Goal: Register for event/course

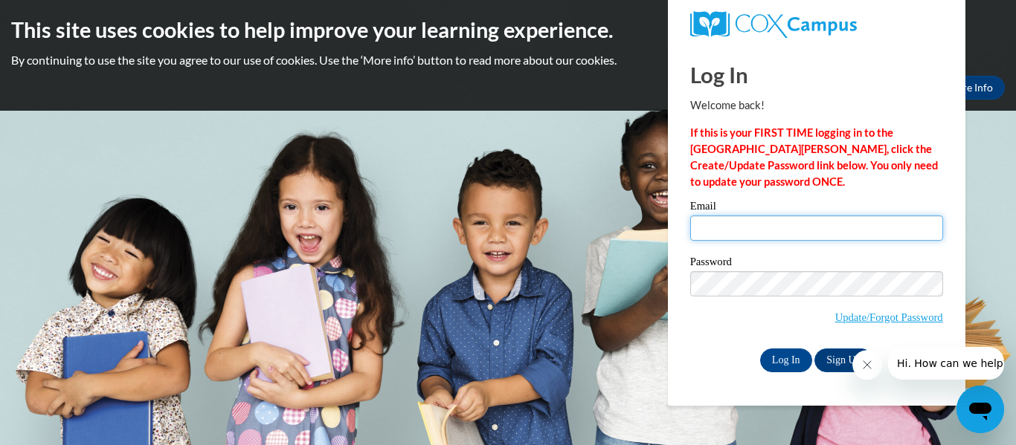
click at [717, 231] on input "Email" at bounding box center [816, 228] width 253 height 25
type input "[EMAIL_ADDRESS][DOMAIN_NAME]"
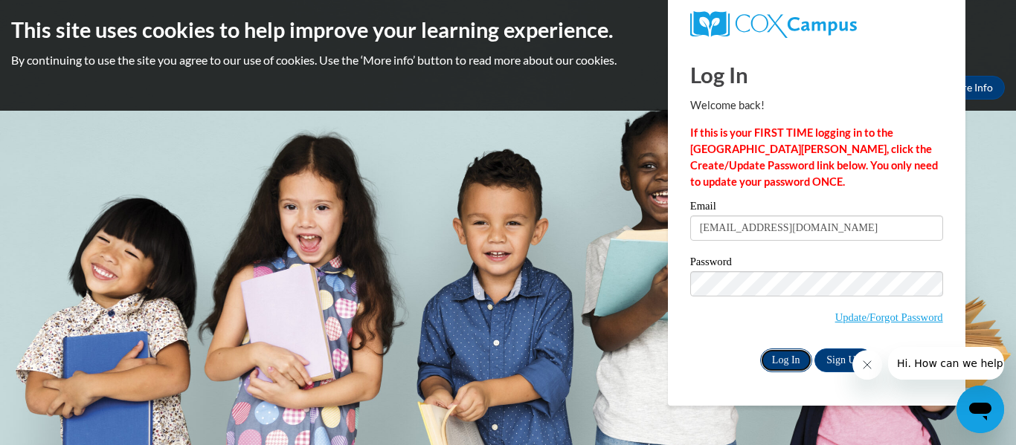
click at [784, 361] on input "Log In" at bounding box center [786, 361] width 52 height 24
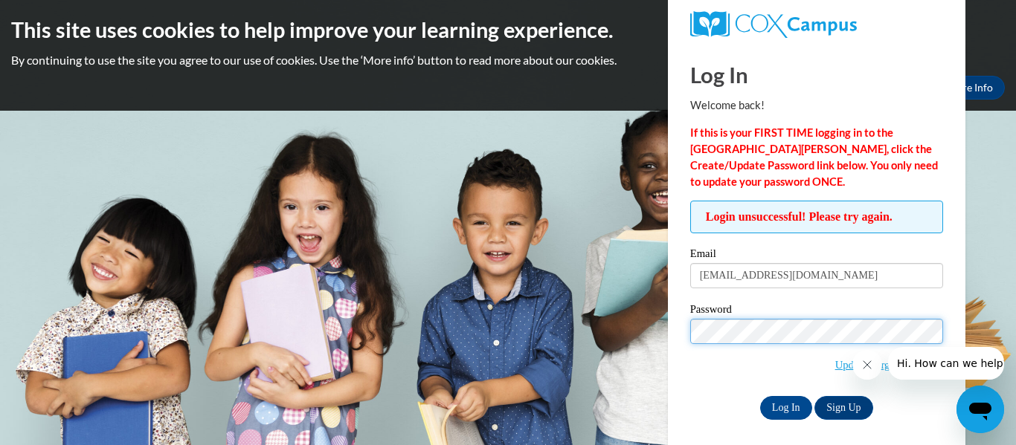
click at [760, 396] on input "Log In" at bounding box center [786, 408] width 52 height 24
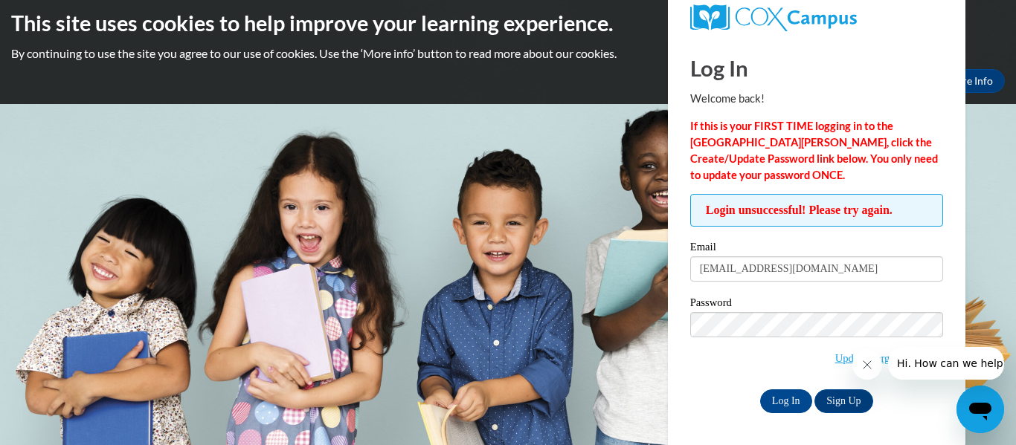
click at [882, 355] on div at bounding box center [928, 363] width 152 height 33
click at [939, 362] on span "Hi. How can we help?" at bounding box center [953, 364] width 112 height 12
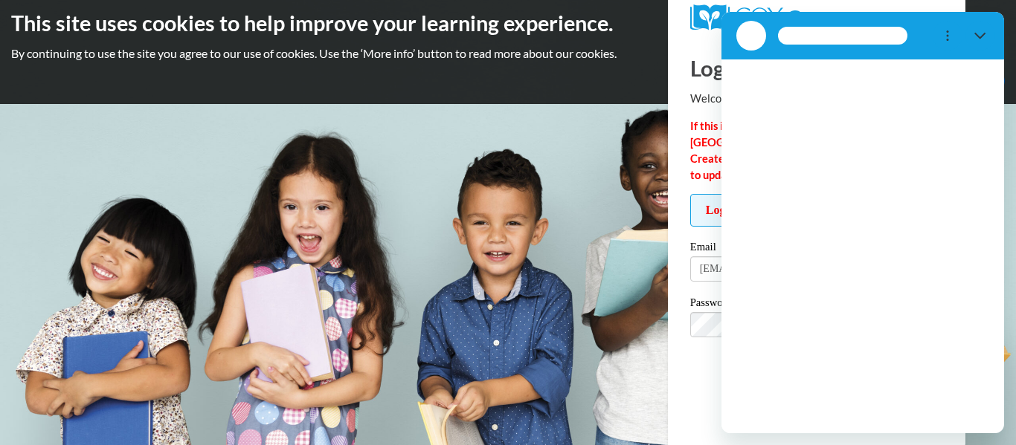
scroll to position [0, 0]
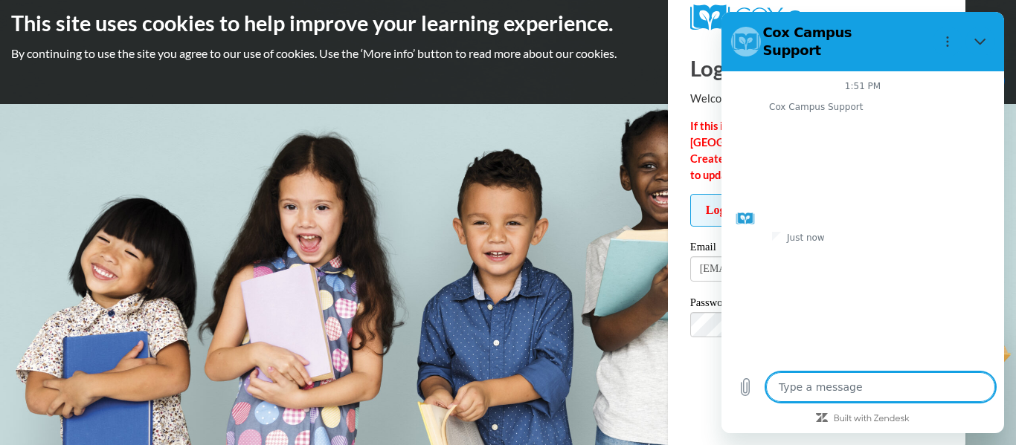
click at [977, 139] on div "Cox Campus Support says: Hello! How can we support you? Please share details an…" at bounding box center [868, 171] width 271 height 117
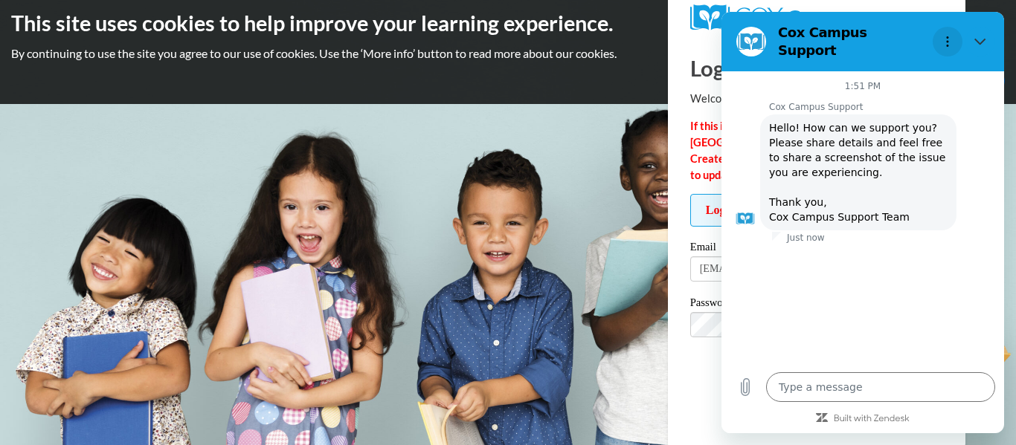
click at [947, 37] on icon "Options menu" at bounding box center [947, 42] width 12 height 12
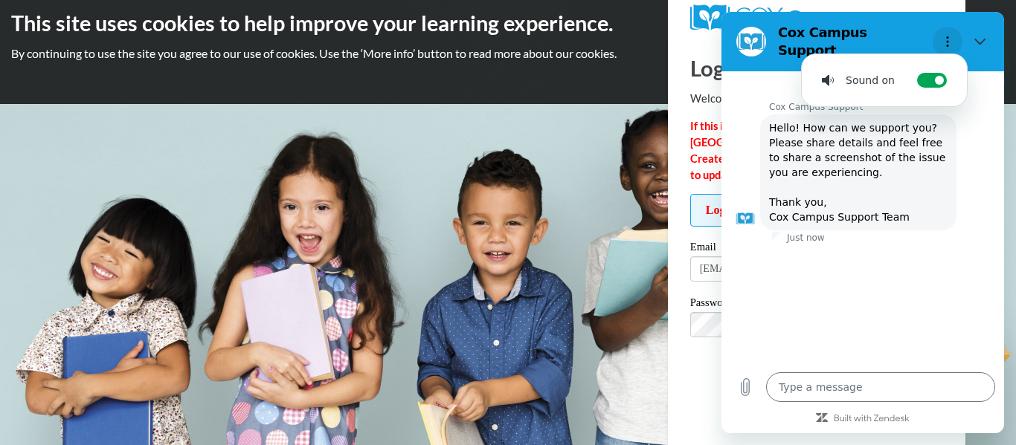
click at [947, 37] on icon "Options menu" at bounding box center [947, 42] width 12 height 12
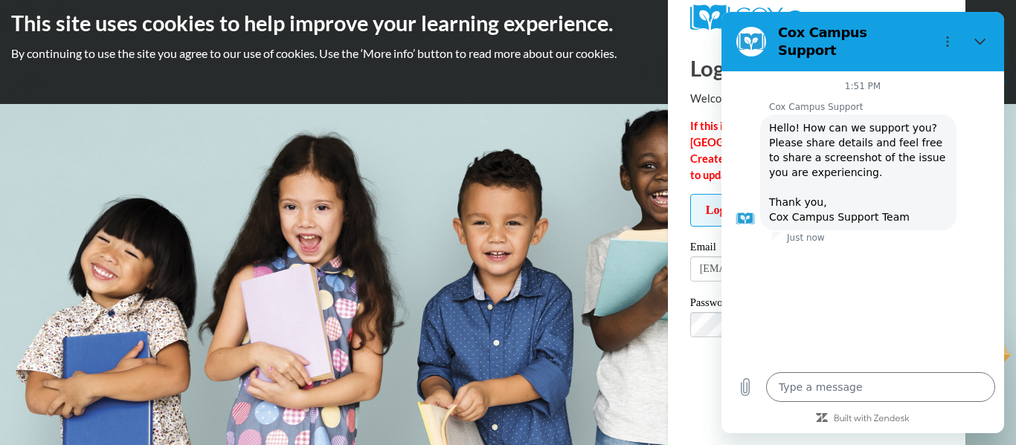
click at [972, 113] on div "Cox Campus Support says: Hello! How can we support you? Please share details an…" at bounding box center [868, 171] width 271 height 117
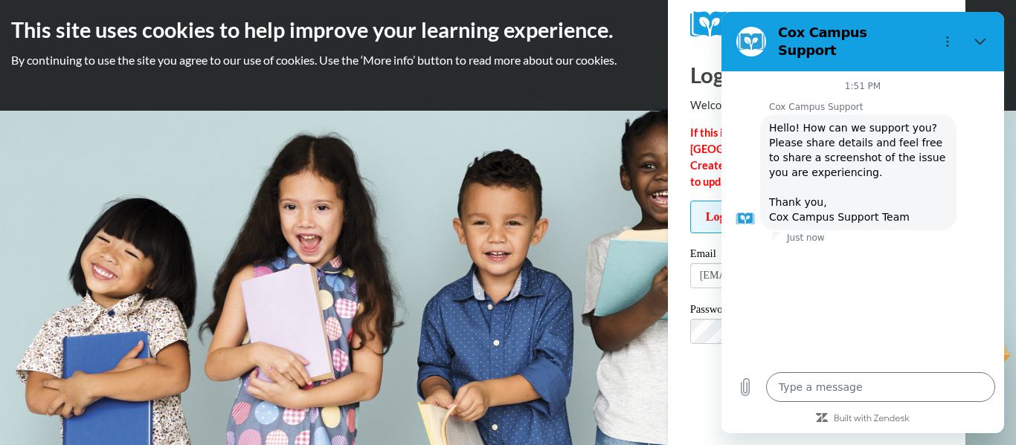
click at [692, 127] on strong "If this is your FIRST TIME logging in to the [GEOGRAPHIC_DATA][PERSON_NAME], cl…" at bounding box center [814, 157] width 248 height 62
click at [688, 101] on div "Log In Welcome back! If this is your FIRST TIME logging in to the NEW Cox Campu…" at bounding box center [816, 249] width 320 height 409
click at [950, 39] on icon "Options menu" at bounding box center [947, 42] width 12 height 12
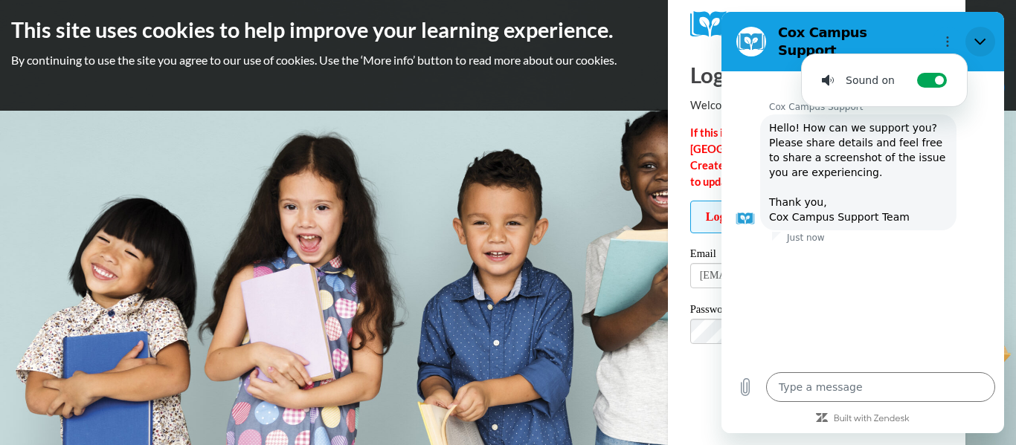
click at [981, 36] on icon "Close" at bounding box center [980, 42] width 12 height 12
type textarea "x"
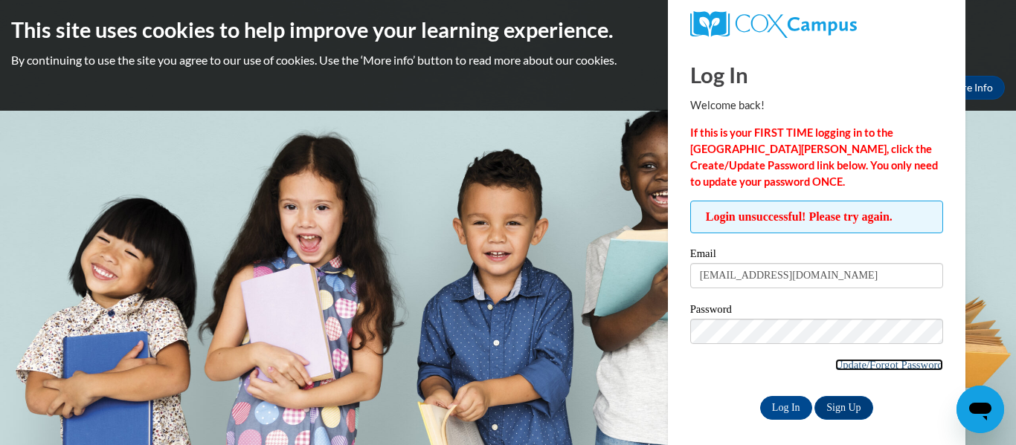
click at [900, 367] on link "Update/Forgot Password" at bounding box center [889, 365] width 108 height 12
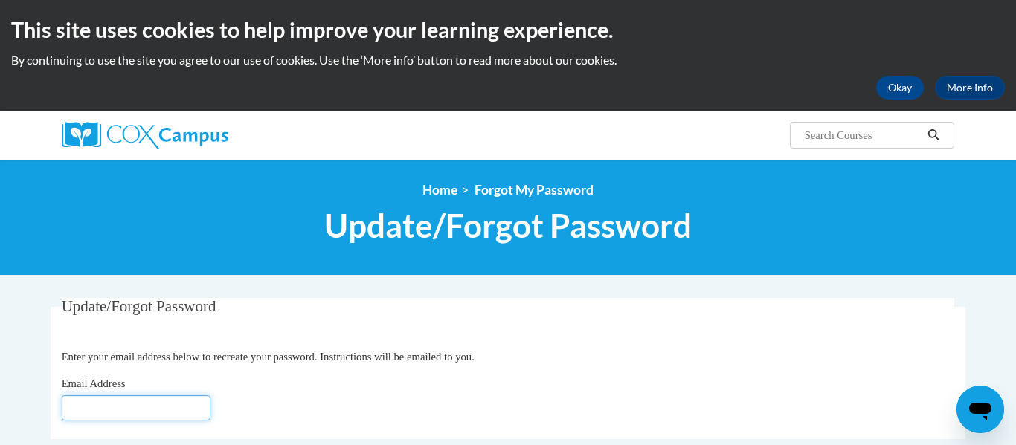
click at [195, 413] on input "Email Address" at bounding box center [136, 408] width 149 height 25
type input "[EMAIL_ADDRESS][DOMAIN_NAME]"
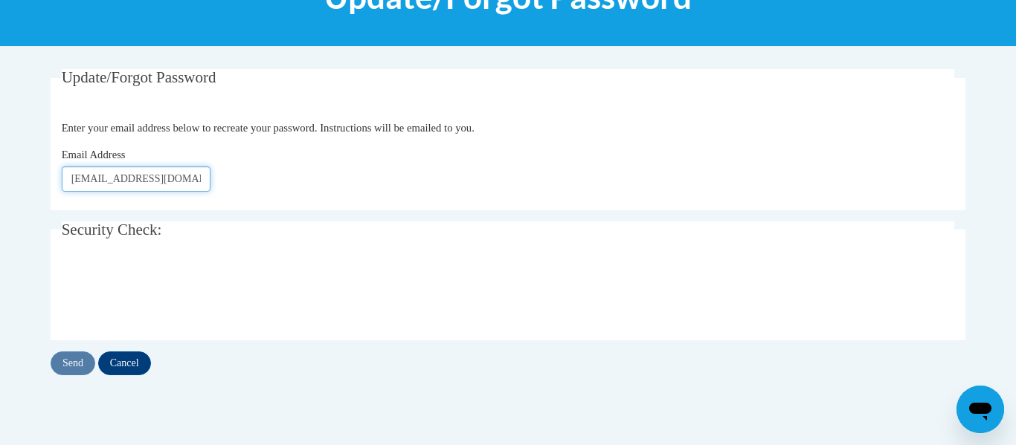
scroll to position [230, 0]
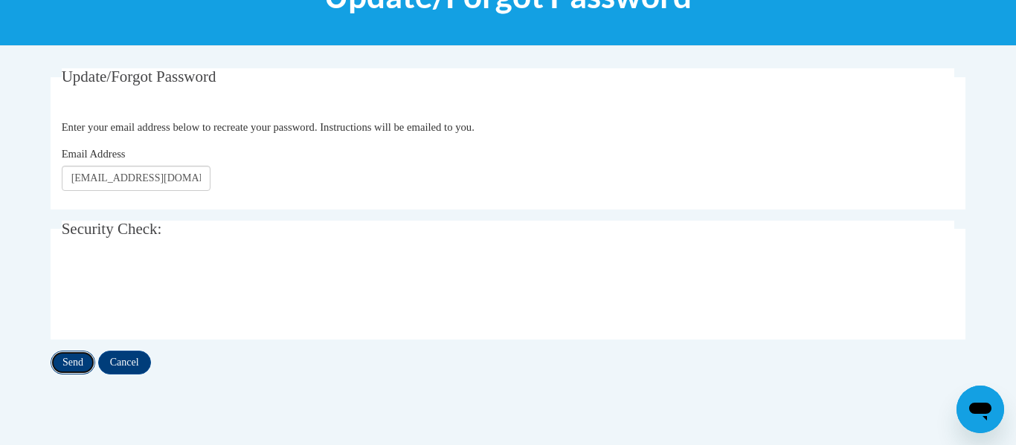
click at [73, 361] on input "Send" at bounding box center [73, 363] width 45 height 24
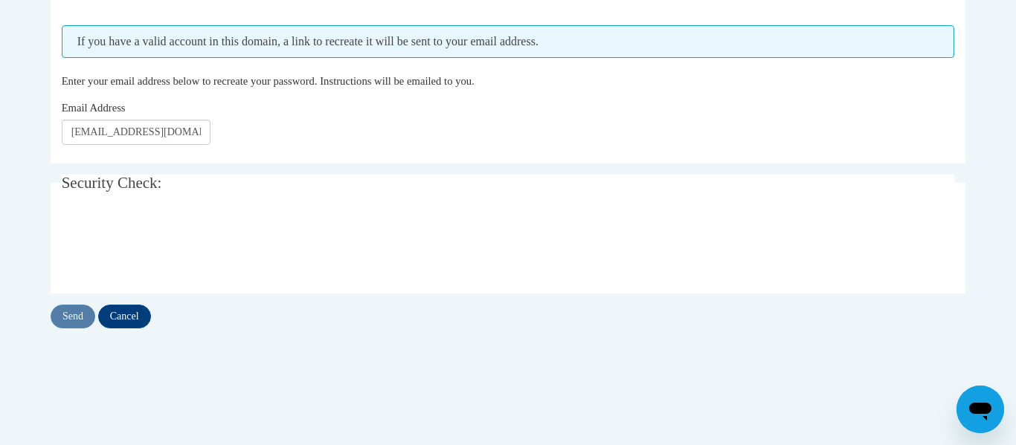
scroll to position [317, 0]
click at [80, 316] on input "Send" at bounding box center [73, 316] width 45 height 24
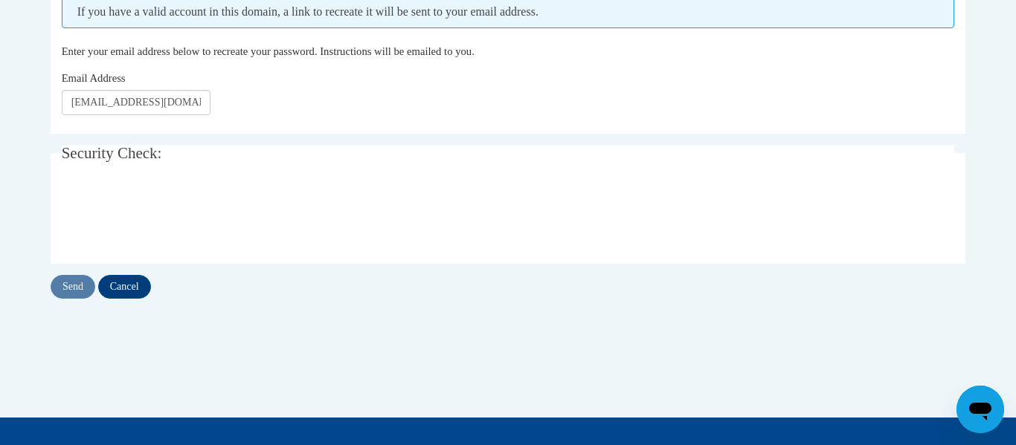
scroll to position [343, 0]
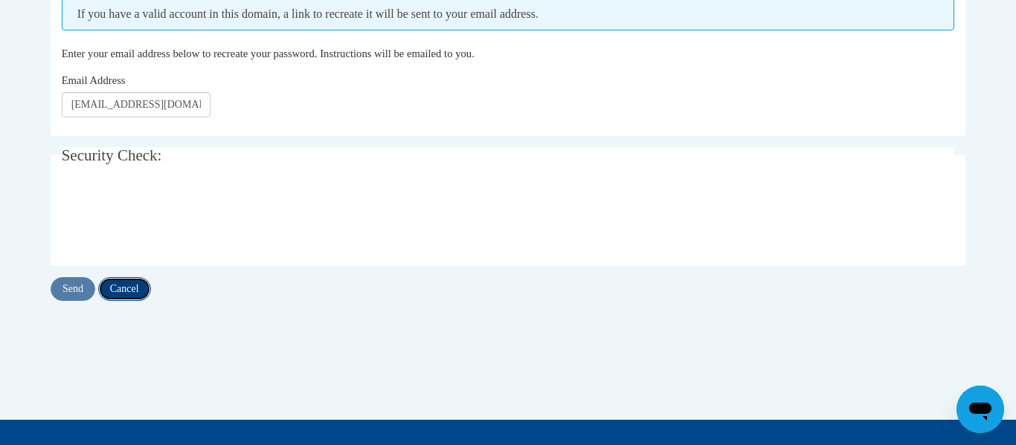
click at [116, 293] on input "Cancel" at bounding box center [124, 289] width 53 height 24
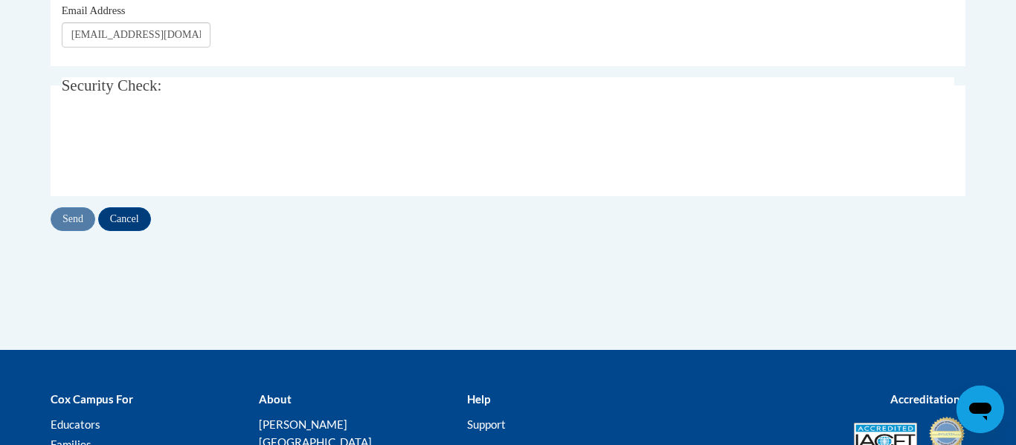
scroll to position [230, 0]
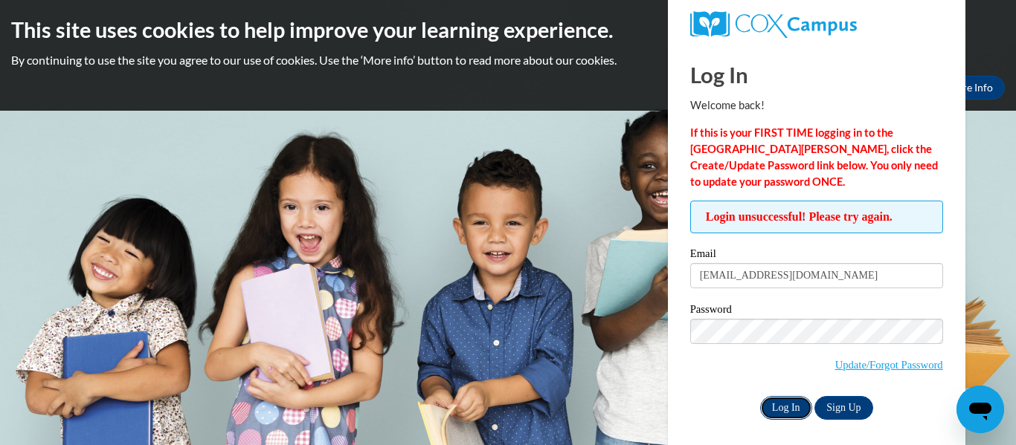
click at [779, 411] on input "Log In" at bounding box center [786, 408] width 52 height 24
click at [848, 407] on link "Sign Up" at bounding box center [843, 408] width 58 height 24
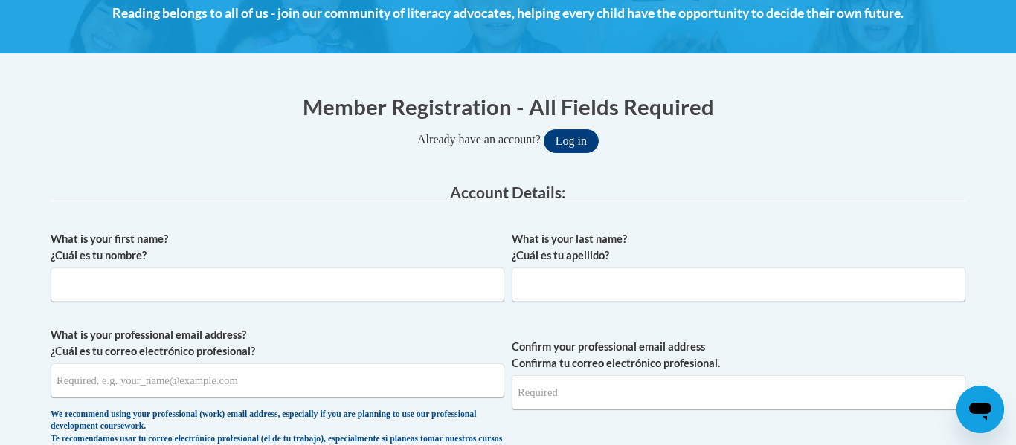
scroll to position [274, 0]
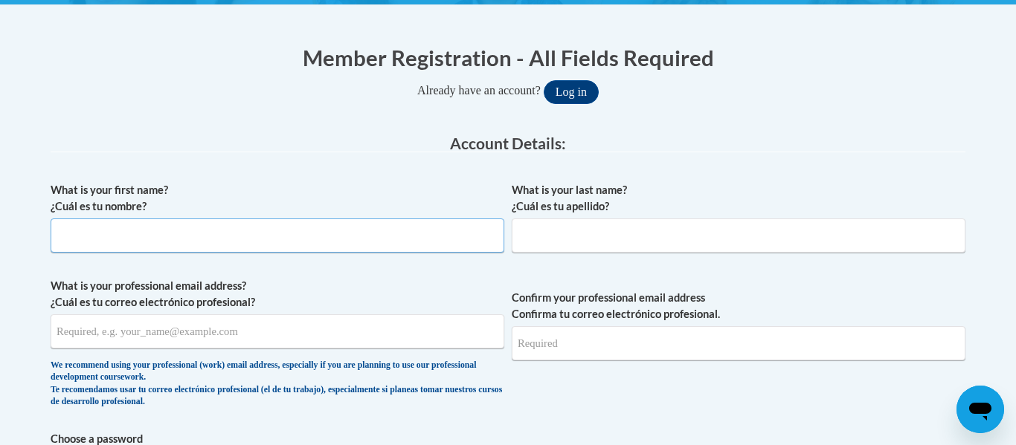
click at [70, 234] on input "What is your first name? ¿Cuál es tu nombre?" at bounding box center [277, 236] width 453 height 34
type input "Libbianne"
type input "Barnes"
click at [92, 329] on input "What is your professional email address? ¿Cuál es tu correo electrónico profesi…" at bounding box center [277, 331] width 453 height 34
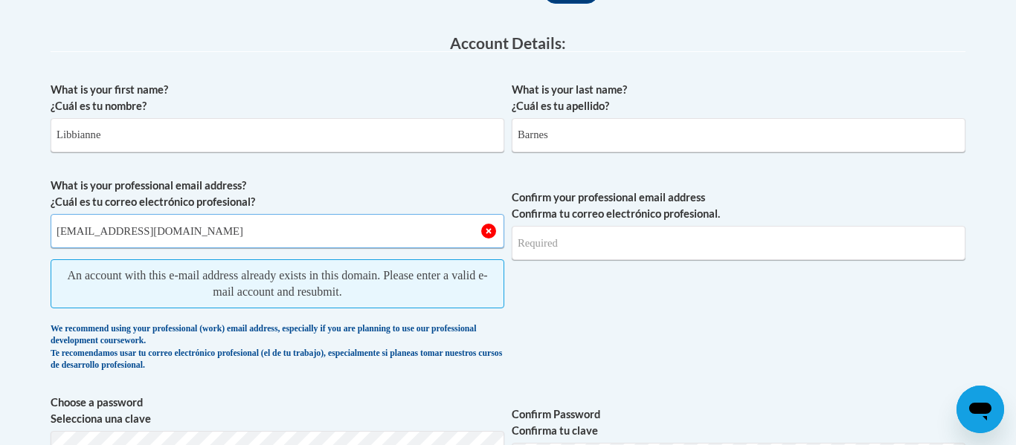
scroll to position [375, 0]
type input "[EMAIL_ADDRESS][DOMAIN_NAME]"
click at [557, 247] on input "Confirm your professional email address Confirma tu correo electrónico profesio…" at bounding box center [737, 242] width 453 height 34
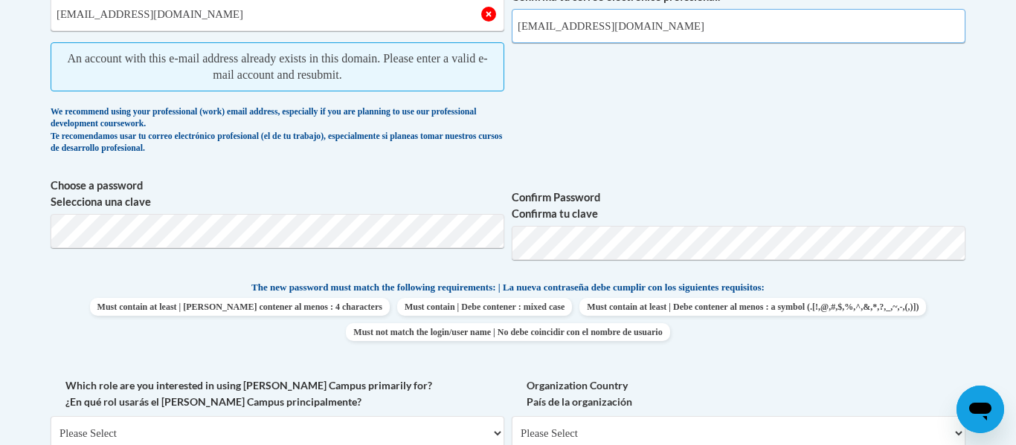
scroll to position [595, 0]
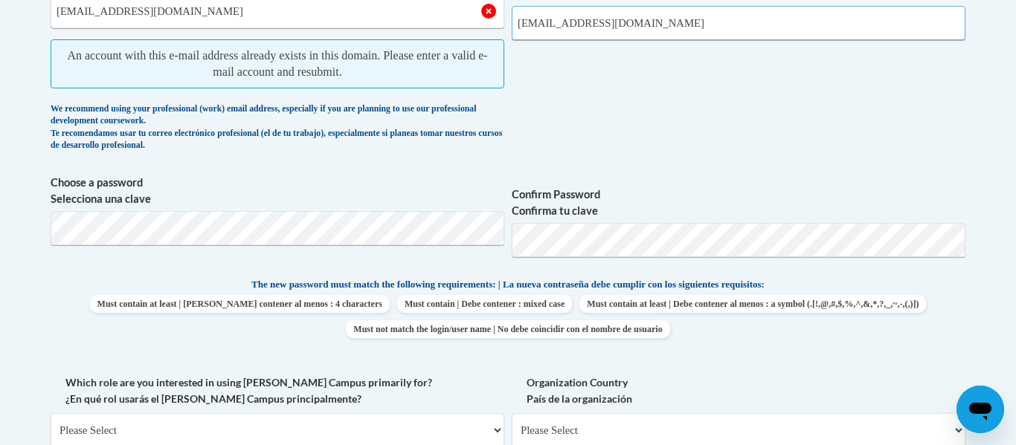
type input "[EMAIL_ADDRESS][DOMAIN_NAME]"
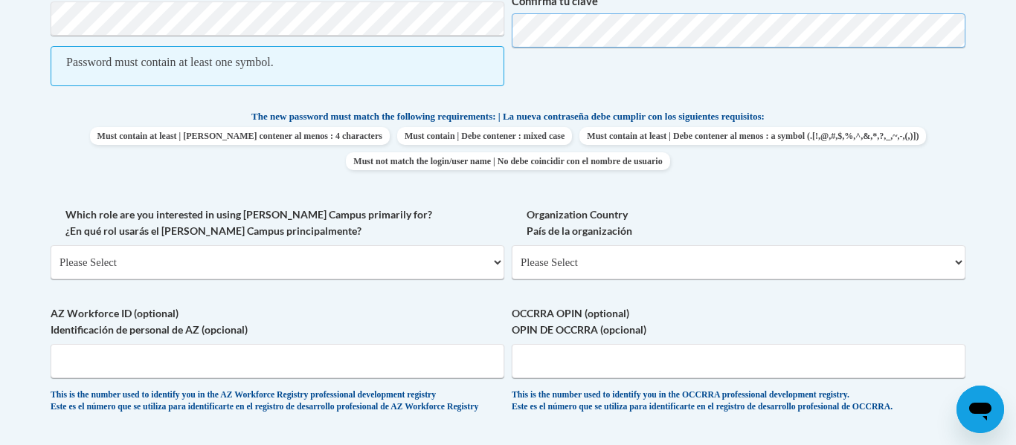
scroll to position [743, 0]
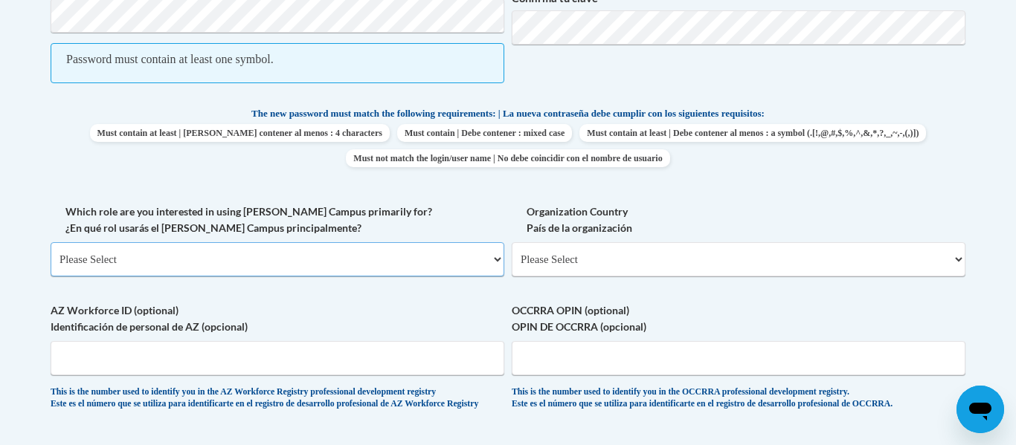
click at [177, 256] on select "Please Select College/University | Colegio/Universidad Community/Nonprofit Part…" at bounding box center [277, 259] width 453 height 34
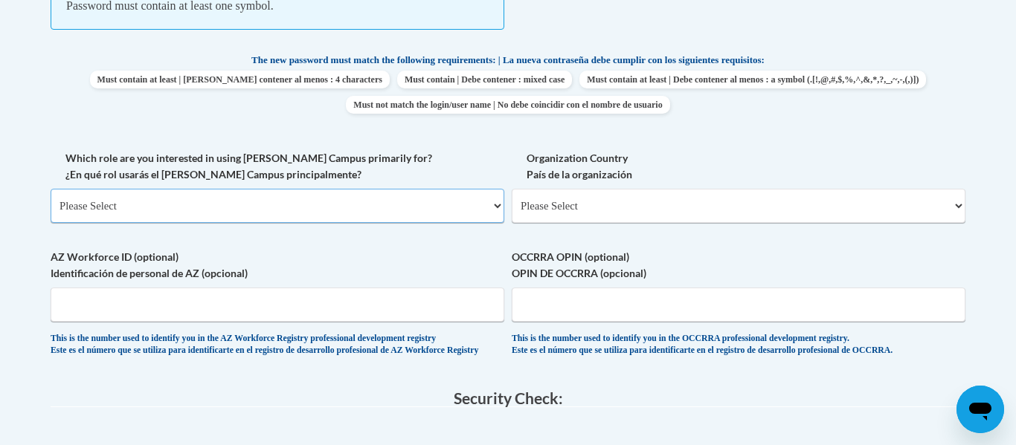
scroll to position [798, 0]
click at [233, 219] on select "Please Select College/University | Colegio/Universidad Community/Nonprofit Part…" at bounding box center [277, 205] width 453 height 34
click at [51, 188] on select "Please Select College/University | Colegio/Universidad Community/Nonprofit Part…" at bounding box center [277, 205] width 453 height 34
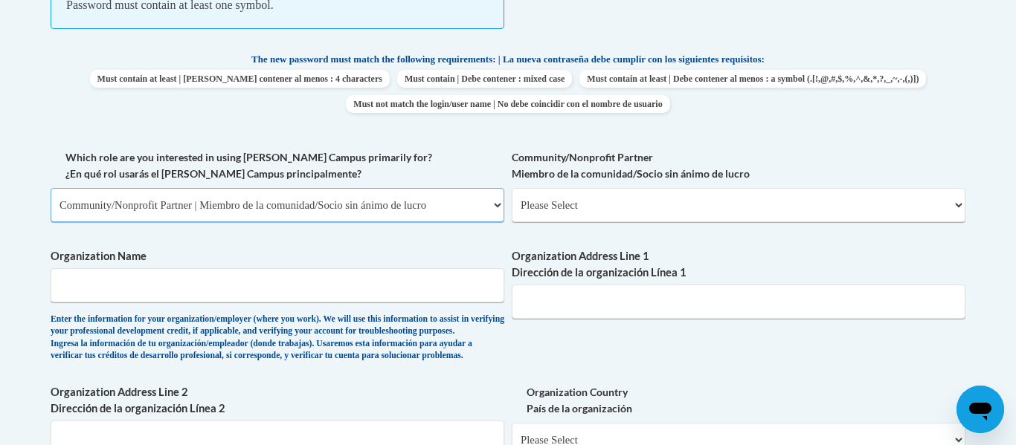
click at [489, 213] on select "Please Select College/University | Colegio/Universidad Community/Nonprofit Part…" at bounding box center [277, 205] width 453 height 34
select select "fbf2d438-af2f-41f8-98f1-81c410e29de3"
click at [51, 188] on select "Please Select College/University | Colegio/Universidad Community/Nonprofit Part…" at bounding box center [277, 205] width 453 height 34
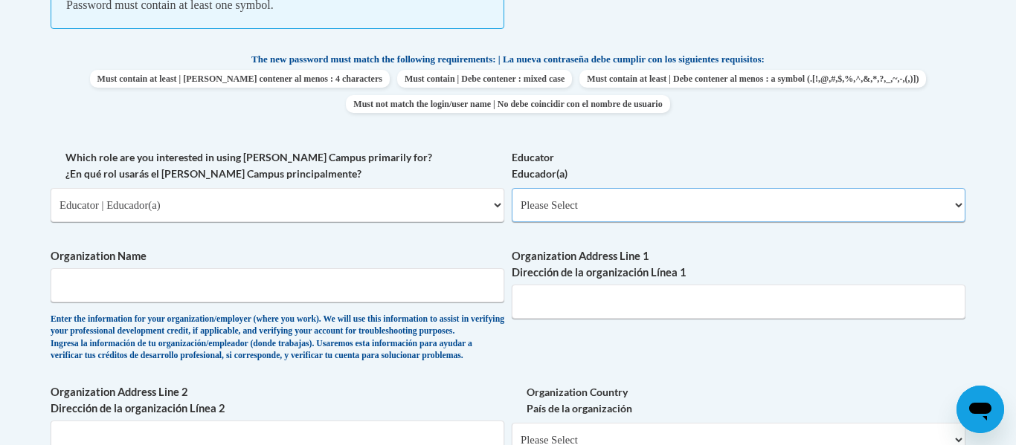
click at [955, 209] on select "Please Select Early Learning/Daycare Teacher/Family Home Care Provider | Maestr…" at bounding box center [737, 205] width 453 height 34
select select "d5fdb05a-b36c-4d60-97fa-9afceda7e903"
click at [511, 188] on select "Please Select Early Learning/Daycare Teacher/Family Home Care Provider | Maestr…" at bounding box center [737, 205] width 453 height 34
click at [198, 280] on input "Organization Name" at bounding box center [277, 285] width 453 height 34
type input "Hand In Hand Primary school"
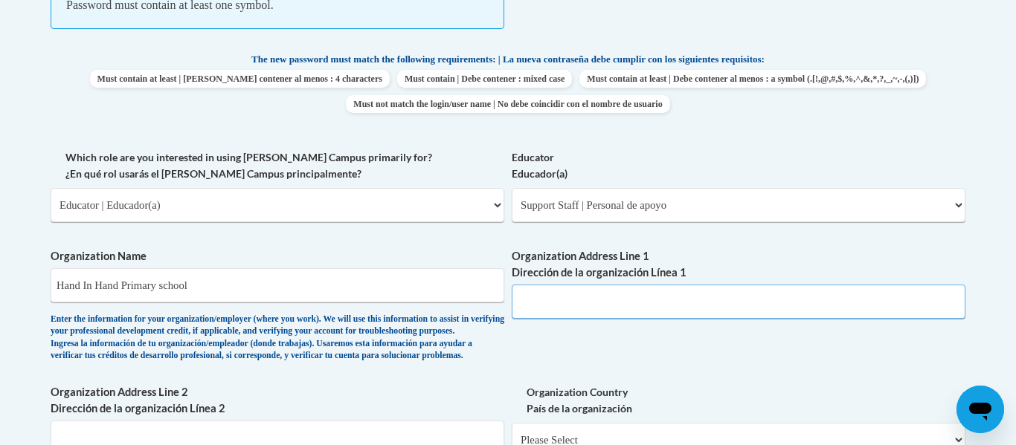
click at [638, 302] on input "Organization Address Line 1 Dirección de la organización Línea 1" at bounding box center [737, 302] width 453 height 34
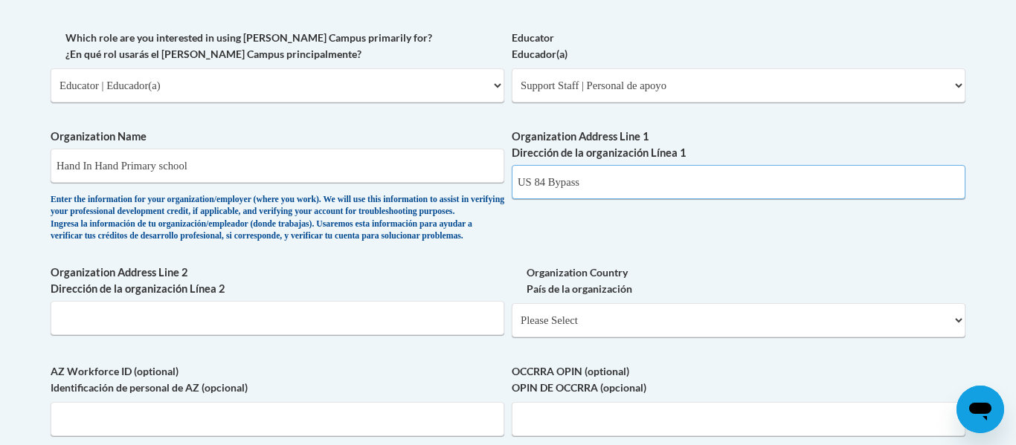
scroll to position [924, 0]
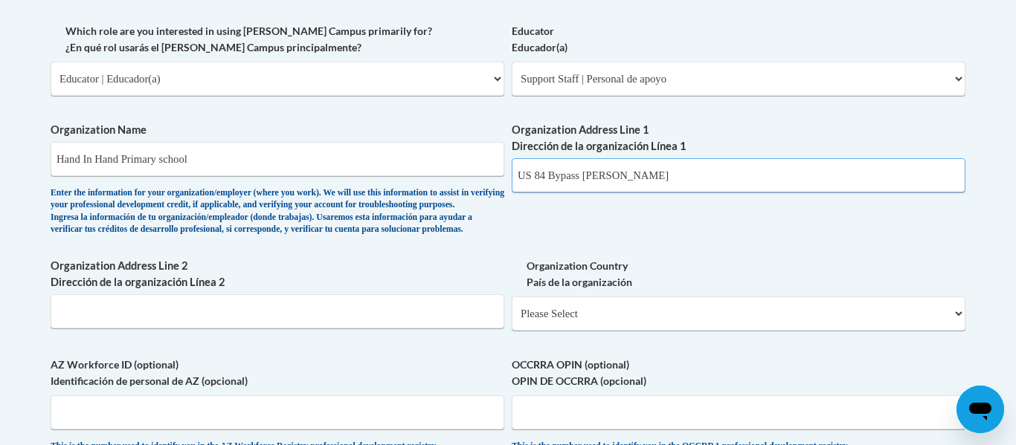
click at [701, 175] on input "US 84 Bypass Thomasvill" at bounding box center [737, 175] width 453 height 34
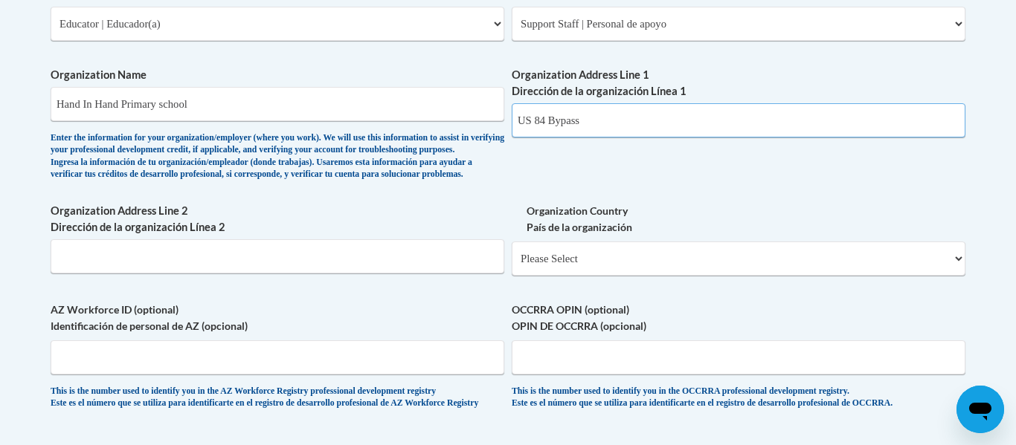
scroll to position [982, 0]
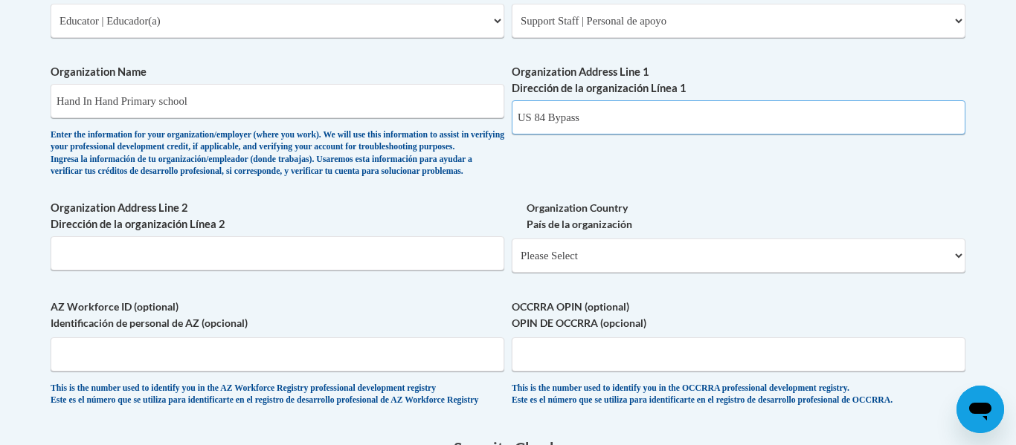
type input "US 84 Bypass"
click at [104, 271] on input "Organization Address Line 2 Dirección de la organización Línea 2" at bounding box center [277, 253] width 453 height 34
type input "Thpmasville"
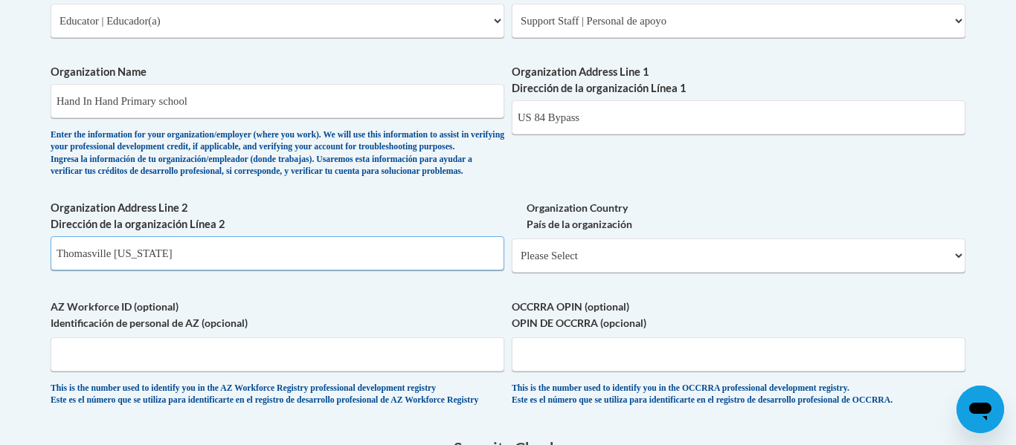
type input "Thomasville Georgia"
click at [956, 273] on select "Please Select [GEOGRAPHIC_DATA] | [GEOGRAPHIC_DATA] Outside of [GEOGRAPHIC_DATA…" at bounding box center [737, 256] width 453 height 34
select select "ad49bcad-a171-4b2e-b99c-48b446064914"
click at [511, 263] on select "Please Select [GEOGRAPHIC_DATA] | [GEOGRAPHIC_DATA] Outside of [GEOGRAPHIC_DATA…" at bounding box center [737, 256] width 453 height 34
select select
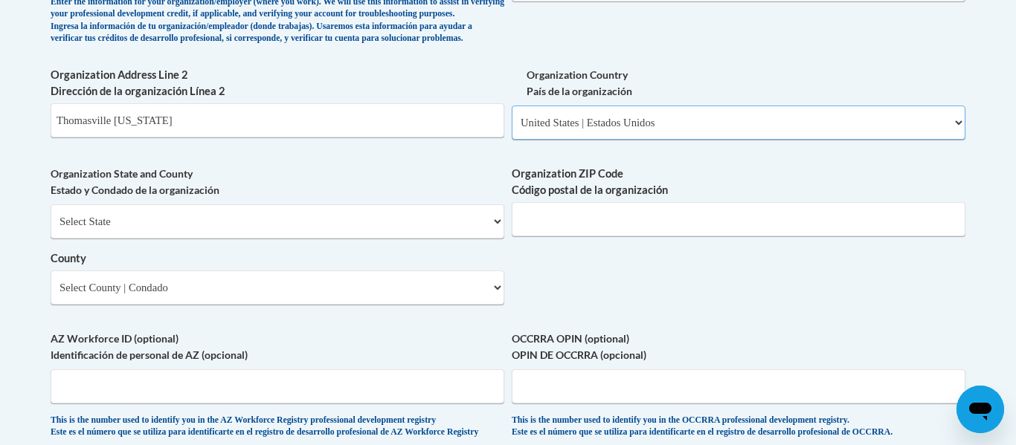
scroll to position [1116, 0]
click at [499, 238] on select "Select State Alabama Alaska Arizona Arkansas California Colorado Connecticut De…" at bounding box center [277, 221] width 453 height 34
select select "Georgia"
click at [51, 227] on select "Select State Alabama Alaska Arizona Arkansas California Colorado Connecticut De…" at bounding box center [277, 221] width 453 height 34
click at [496, 304] on select "Select County Appling Atkinson Bacon Baker Baldwin Banks Barrow Bartow Ben Hill…" at bounding box center [277, 287] width 453 height 34
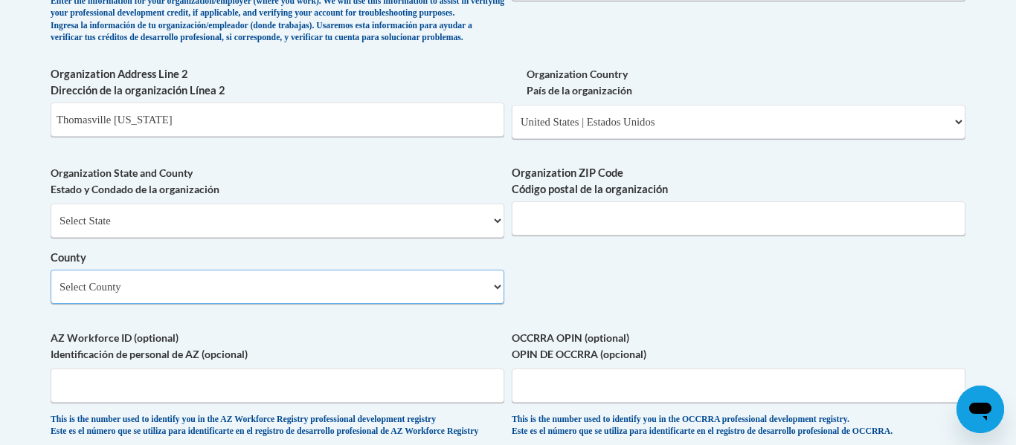
select select "Thomas"
click at [51, 294] on select "Select County Appling Atkinson Bacon Baker Baldwin Banks Barrow Bartow Ben Hill…" at bounding box center [277, 287] width 453 height 34
click at [709, 236] on input "Organization ZIP Code Código postal de la organización" at bounding box center [737, 218] width 453 height 34
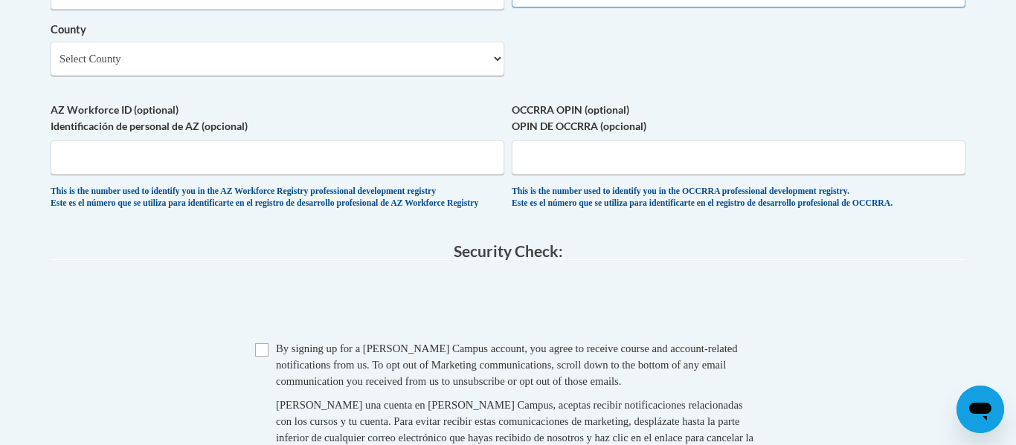
scroll to position [1346, 0]
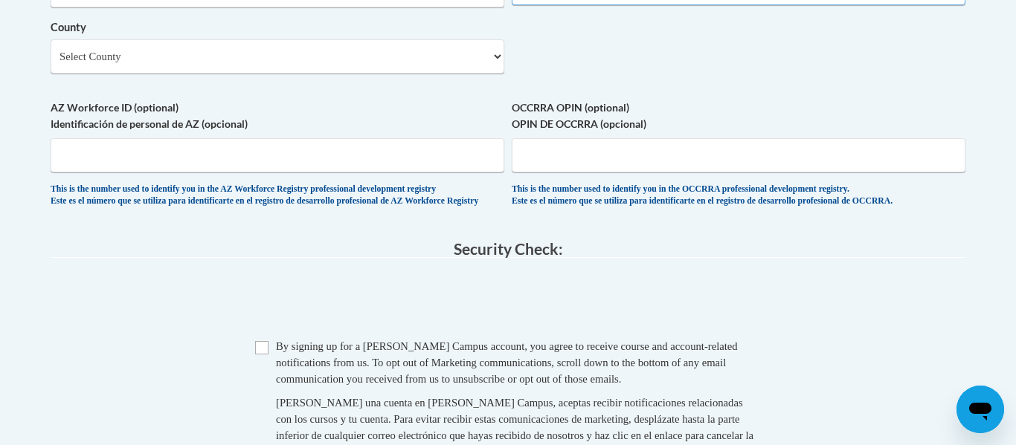
type input "31792"
click at [404, 172] on input "AZ Workforce ID (optional) Identificación de personal de AZ (opcional)" at bounding box center [277, 155] width 453 height 34
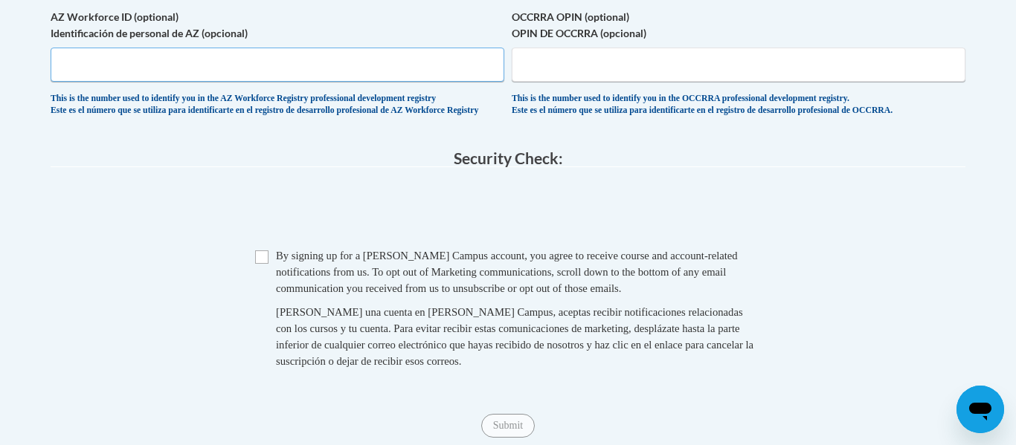
scroll to position [1447, 0]
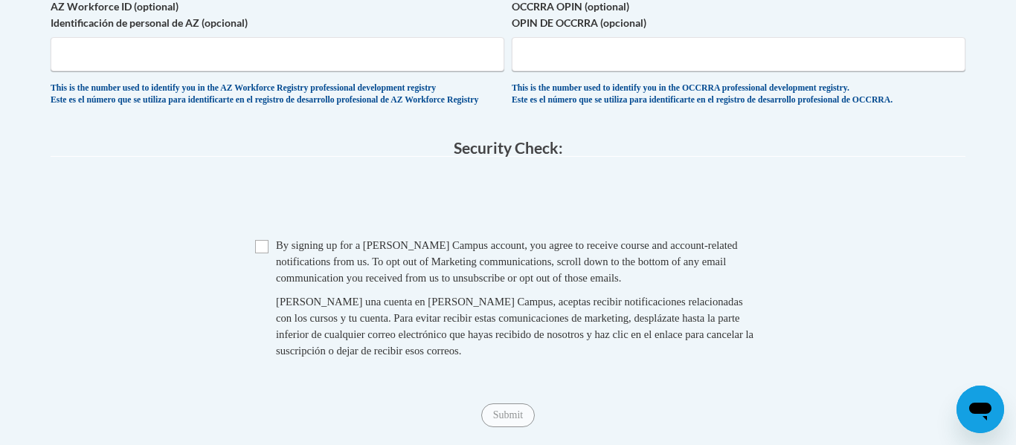
click at [844, 315] on div "Checkbox By signing up for a Cox Campus account, you agree to receive course an…" at bounding box center [508, 305] width 914 height 137
click at [850, 291] on div "Checkbox By signing up for a Cox Campus account, you agree to receive course an…" at bounding box center [508, 305] width 914 height 137
click at [848, 274] on div "Checkbox By signing up for a Cox Campus account, you agree to receive course an…" at bounding box center [508, 305] width 914 height 137
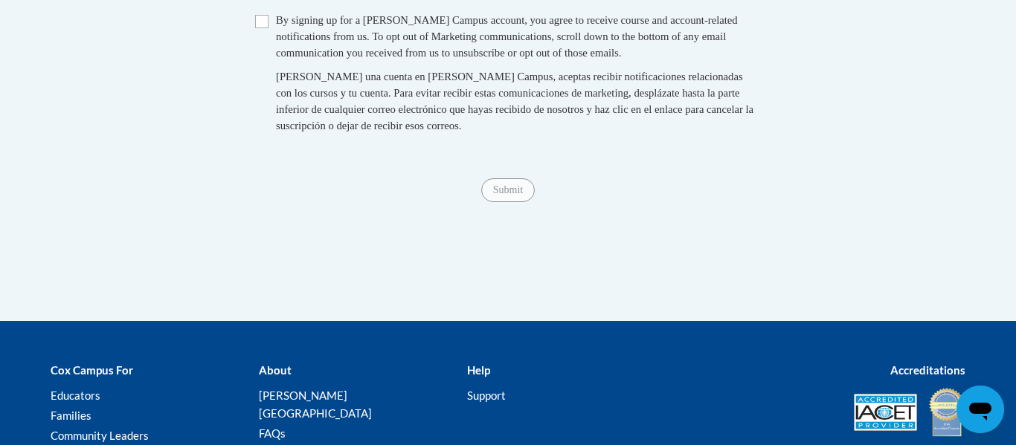
scroll to position [1682, 0]
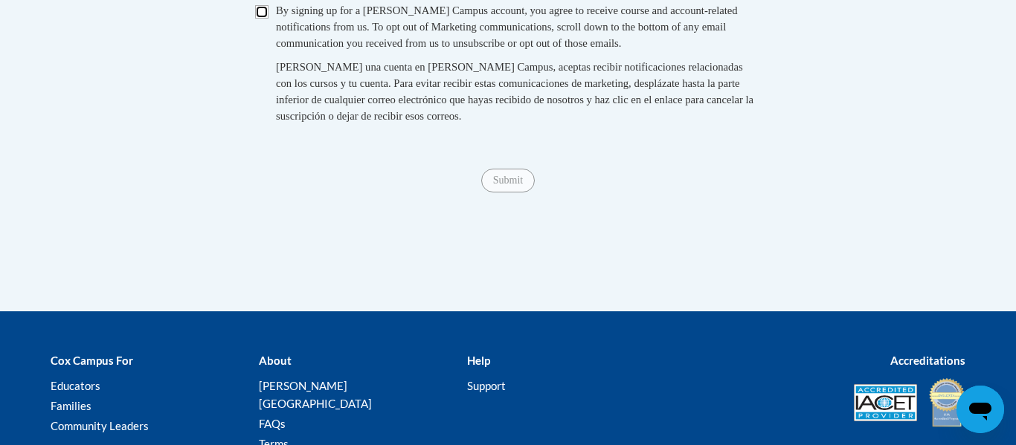
click at [258, 19] on input "Checkbox" at bounding box center [261, 11] width 13 height 13
checkbox input "true"
click at [515, 185] on span "Submit" at bounding box center [508, 179] width 54 height 12
click at [505, 185] on span "Submit" at bounding box center [508, 179] width 54 height 12
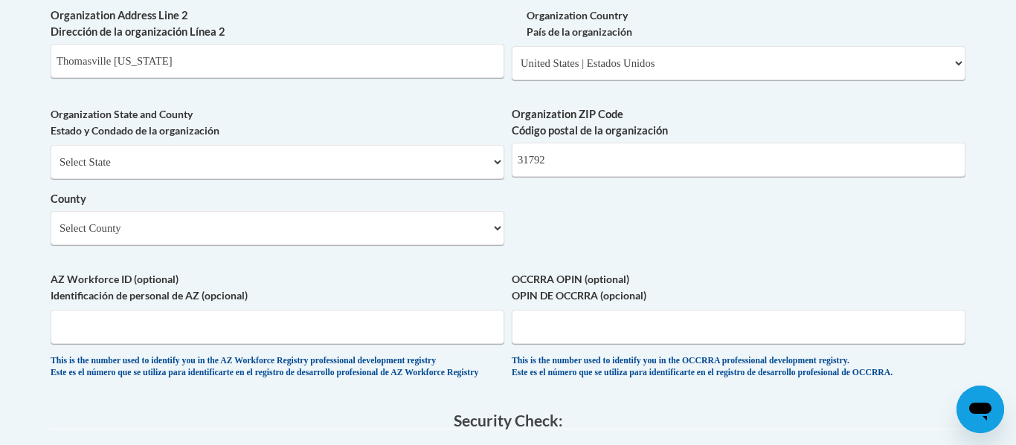
click at [914, 304] on label "OCCRRA OPIN (optional) OPIN DE OCCRRA (opcional)" at bounding box center [737, 287] width 453 height 33
click at [914, 326] on input "OCCRRA OPIN (optional) OPIN DE OCCRRA (opcional)" at bounding box center [737, 327] width 453 height 34
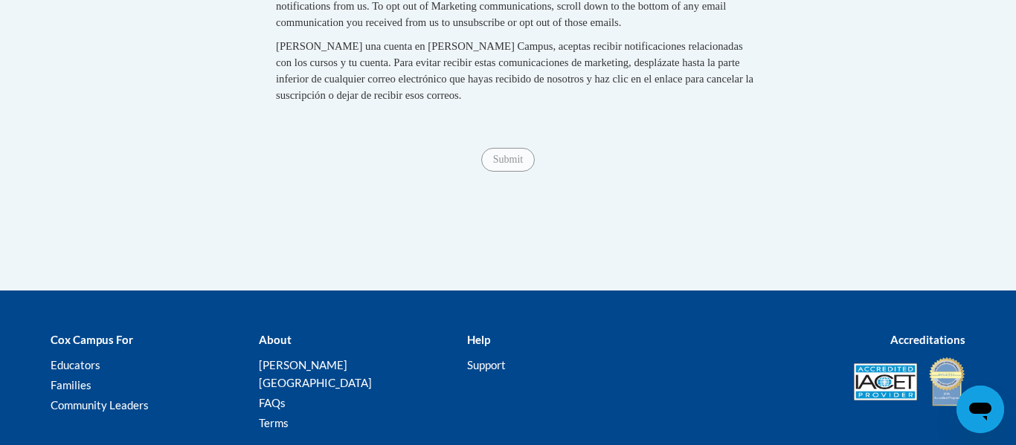
scroll to position [1708, 0]
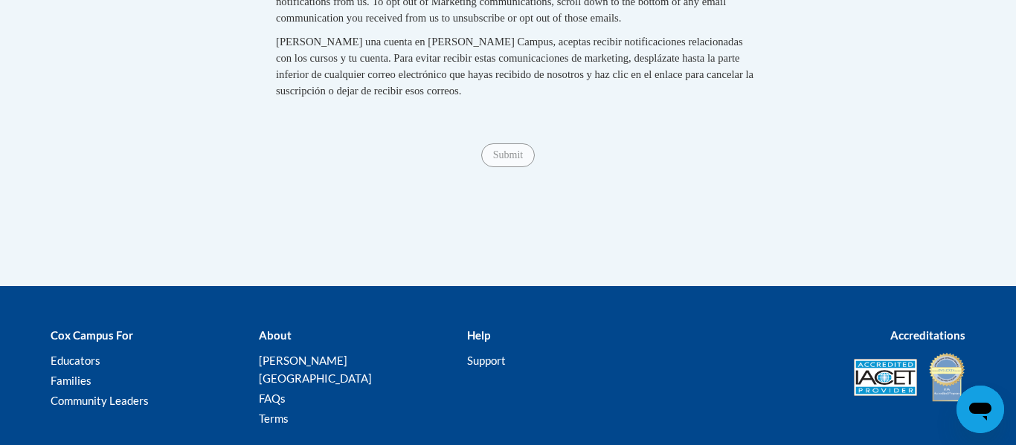
click at [515, 160] on span "Submit" at bounding box center [508, 154] width 54 height 12
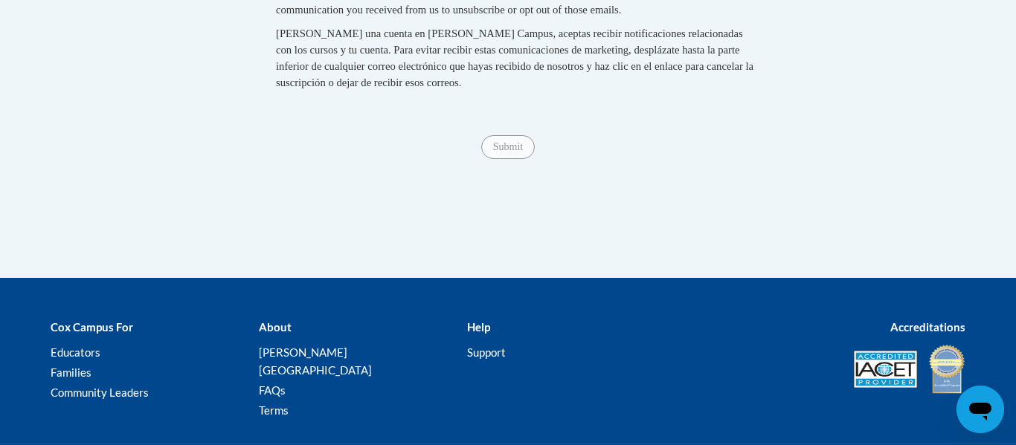
scroll to position [1719, 0]
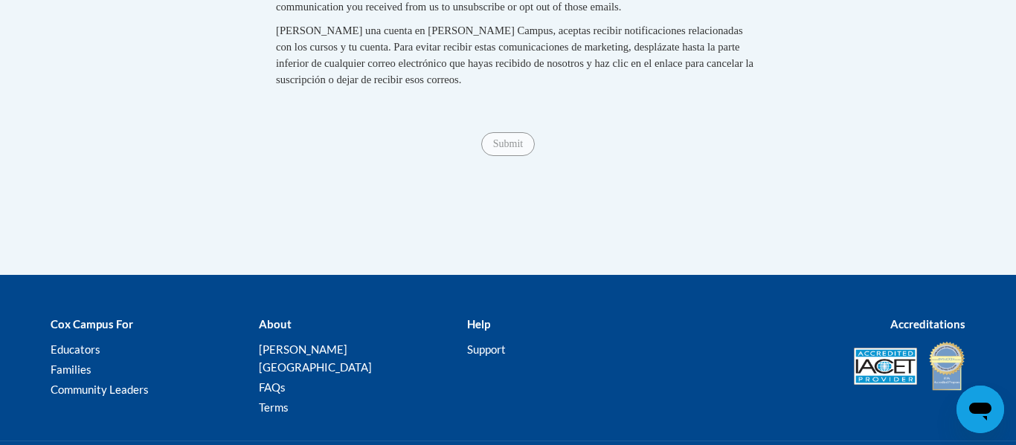
click at [495, 149] on span "Submit" at bounding box center [508, 143] width 54 height 12
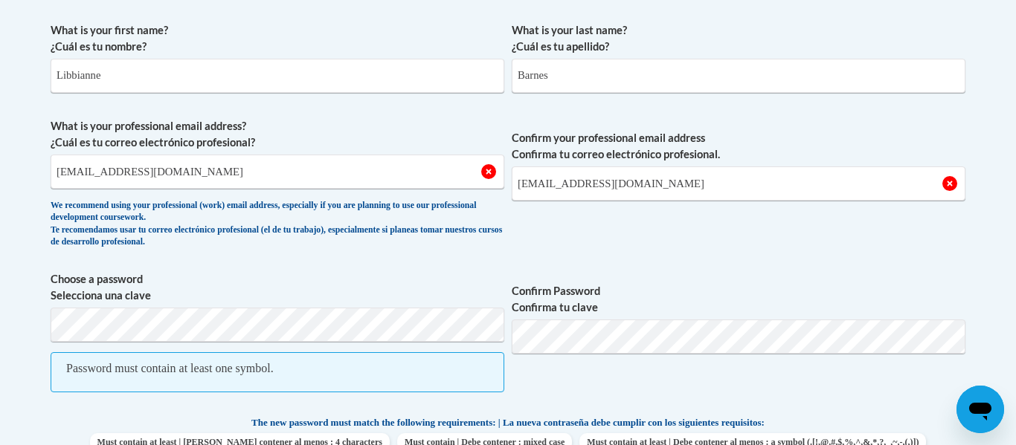
scroll to position [433, 0]
click at [834, 294] on label "Confirm Password Confirma tu clave" at bounding box center [737, 300] width 453 height 33
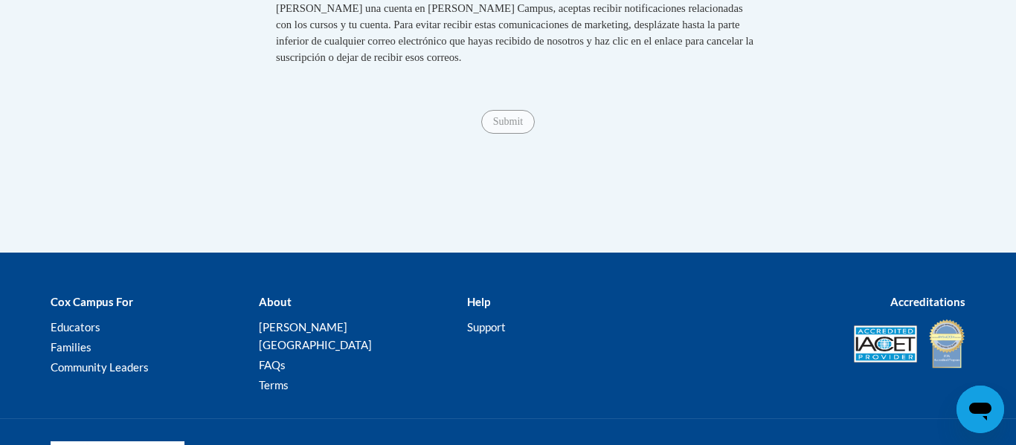
scroll to position [1765, 0]
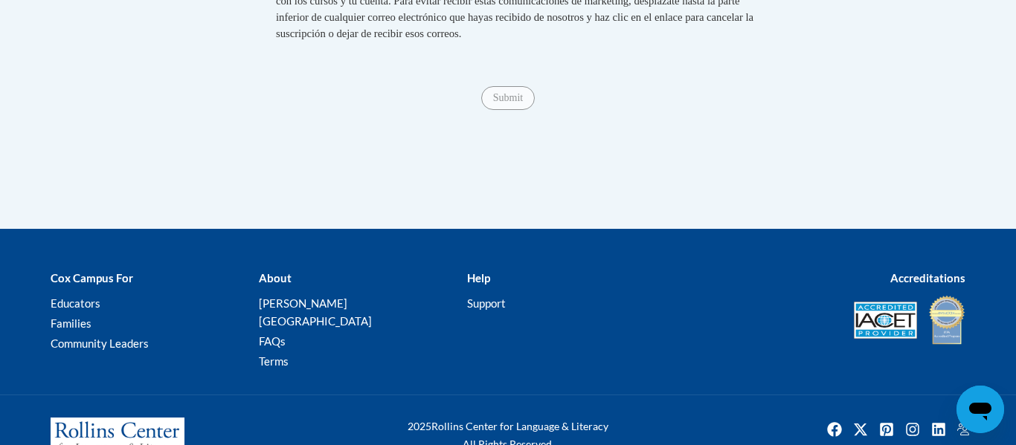
click at [500, 103] on span "Submit" at bounding box center [508, 97] width 54 height 12
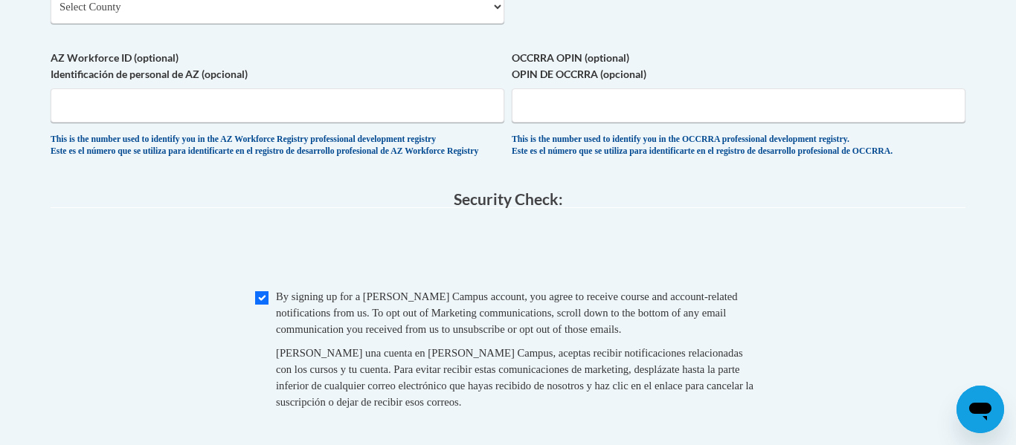
scroll to position [1397, 0]
click at [885, 327] on div "Checkbox By signing up for a Cox Campus account, you agree to receive course an…" at bounding box center [508, 356] width 914 height 137
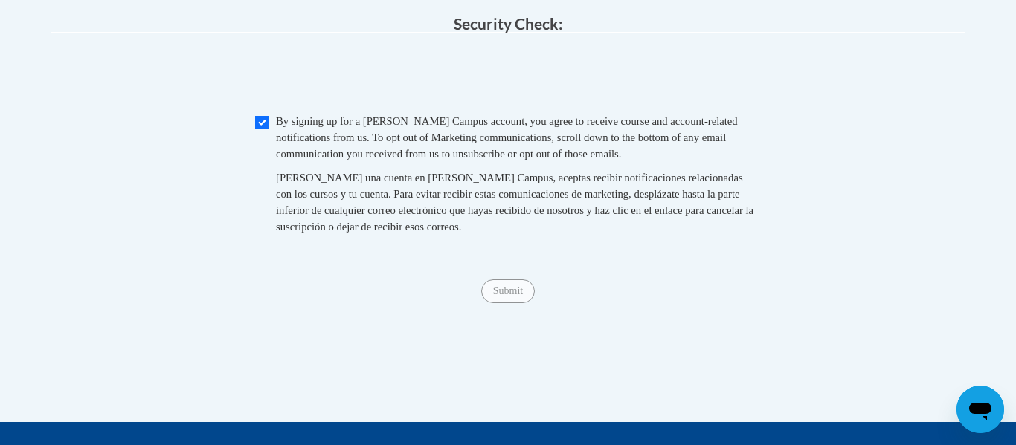
scroll to position [1572, 0]
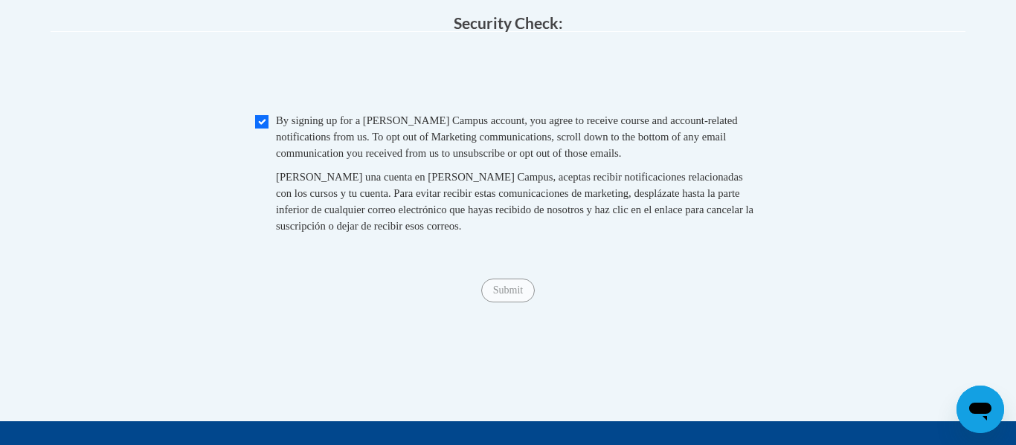
click at [510, 295] on span "Submit" at bounding box center [508, 289] width 54 height 12
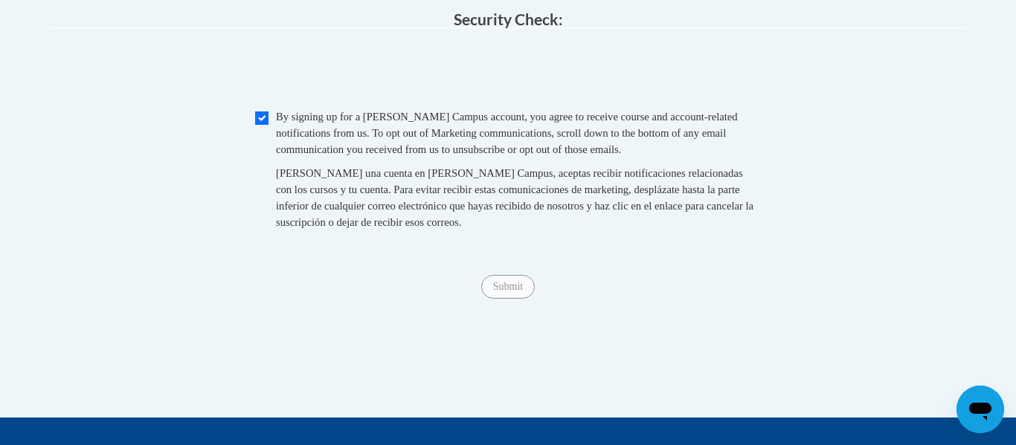
scroll to position [1579, 0]
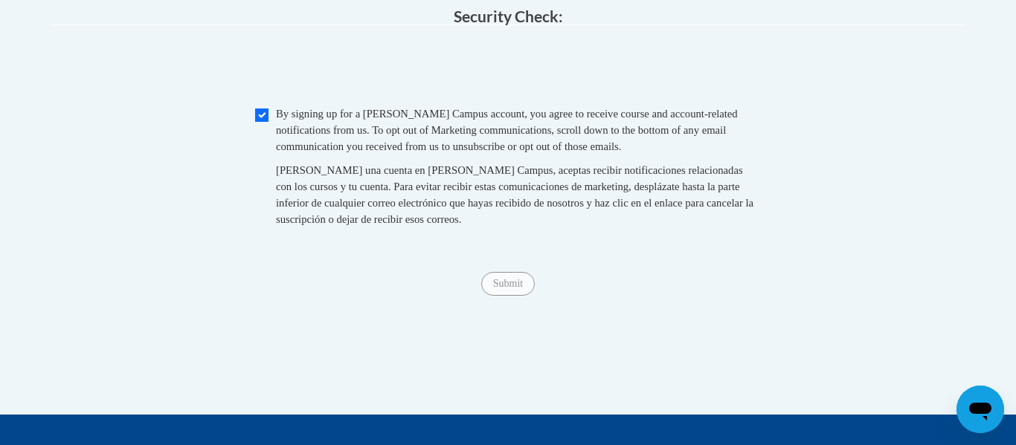
click at [503, 296] on div "Submit Submit" at bounding box center [508, 284] width 914 height 24
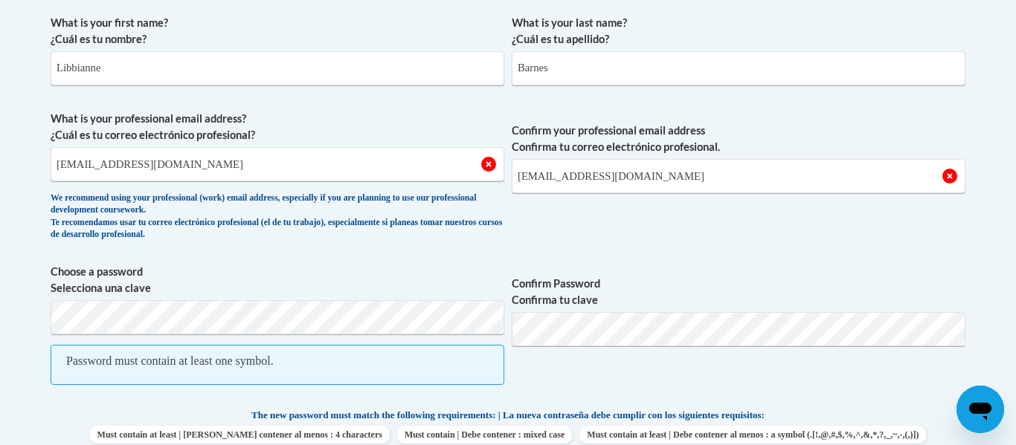
scroll to position [440, 0]
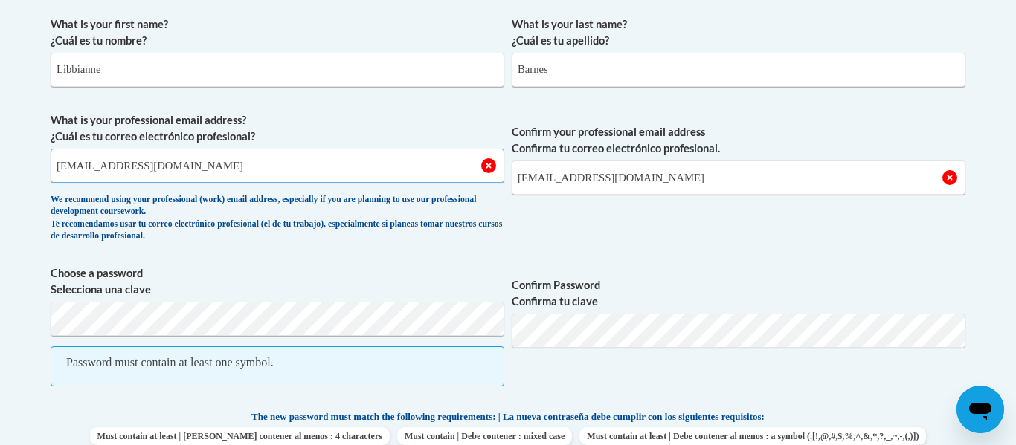
click at [442, 161] on input "lbarnes@tcjackets.net" at bounding box center [277, 166] width 453 height 34
click at [488, 168] on input "lbarnes@tcjackets.net" at bounding box center [277, 166] width 453 height 34
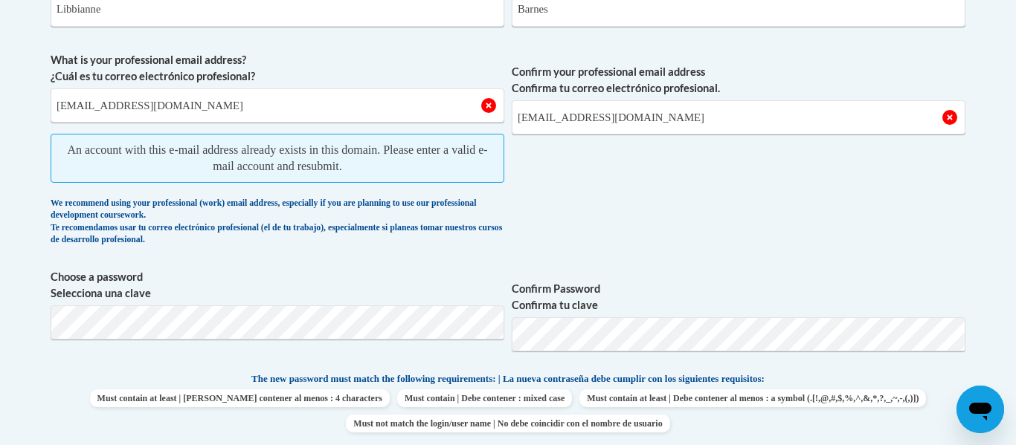
scroll to position [504, 0]
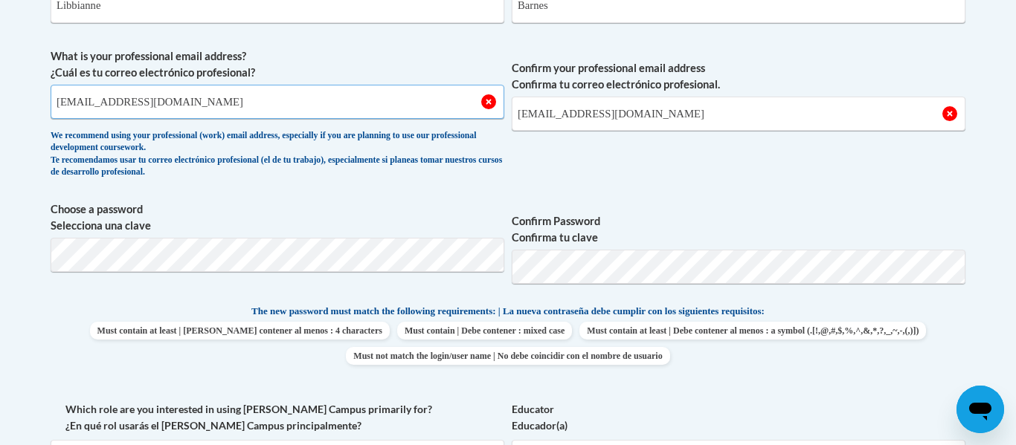
click at [445, 100] on input "lbarnes@tcjackets.net" at bounding box center [277, 102] width 453 height 34
type input "l"
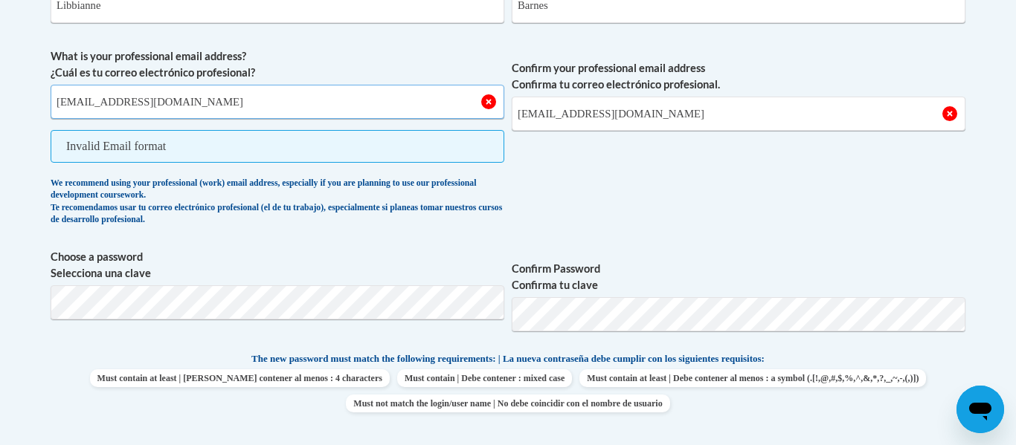
type input "lbarnes@tcjackets.net"
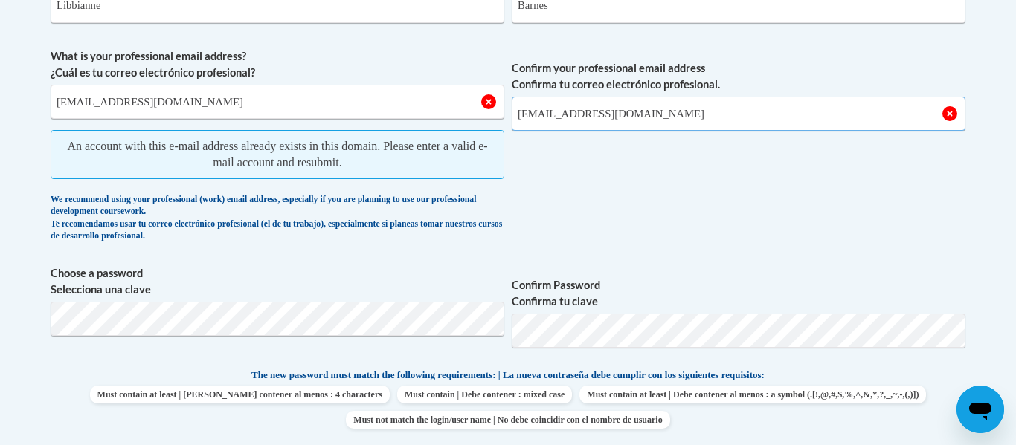
click at [706, 114] on input "lbarnes@tcjackets.net" at bounding box center [737, 114] width 453 height 34
type input "l"
type input "lbarnes@tcjackets.net"
click at [745, 163] on span "Confirm your professional email address Confirma tu correo electrónico profesio…" at bounding box center [737, 148] width 453 height 201
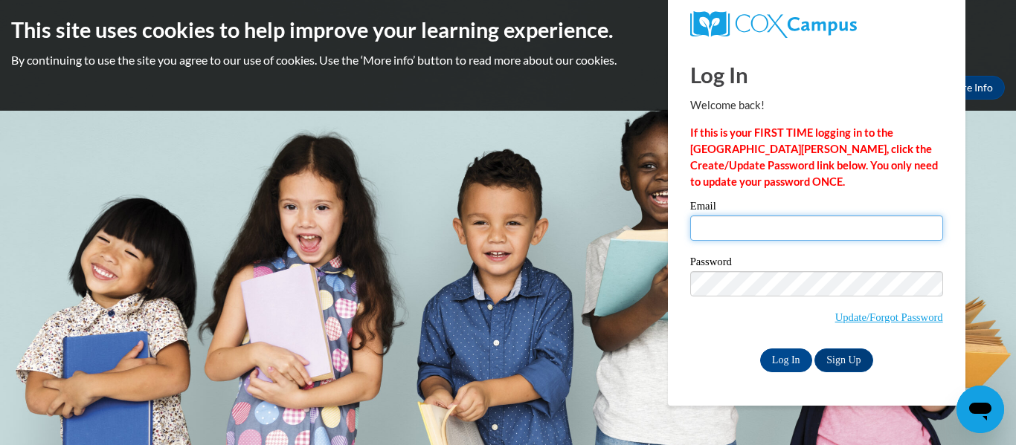
click at [768, 229] on input "Email" at bounding box center [816, 228] width 253 height 25
type input "[EMAIL_ADDRESS][DOMAIN_NAME]"
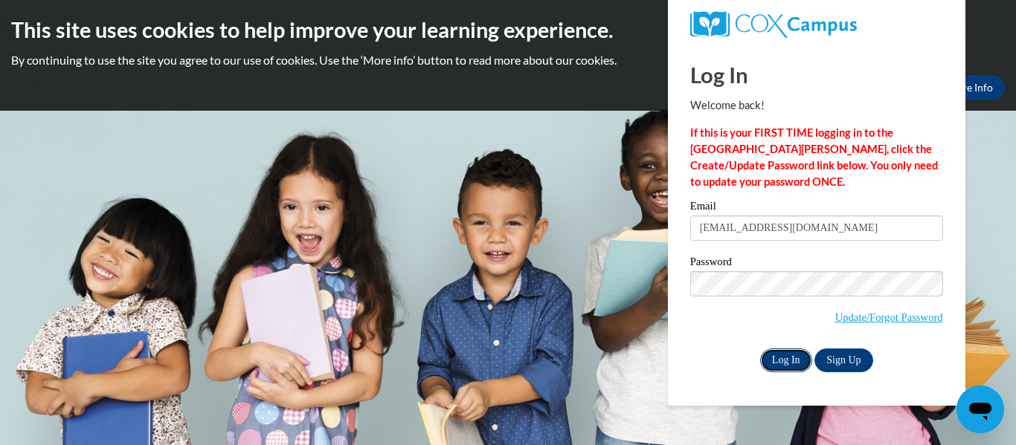
click at [776, 360] on input "Log In" at bounding box center [786, 361] width 52 height 24
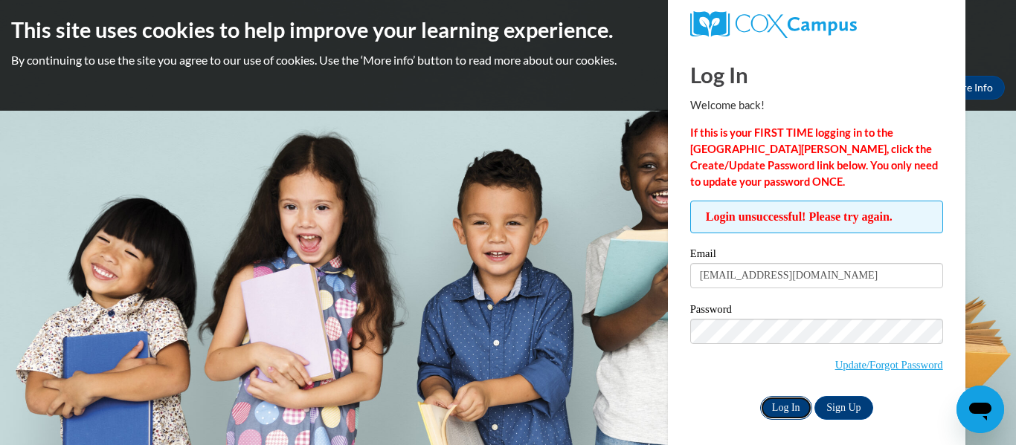
click at [774, 409] on input "Log In" at bounding box center [786, 408] width 52 height 24
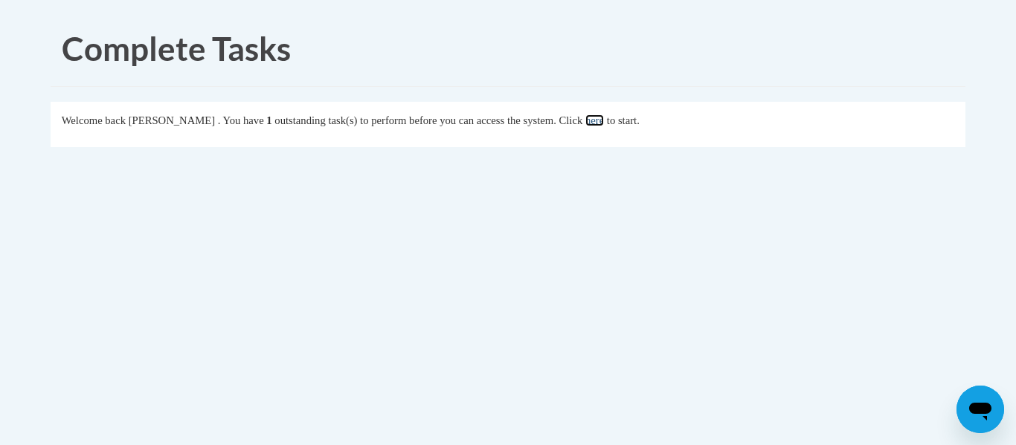
click at [604, 118] on link "here" at bounding box center [594, 120] width 19 height 12
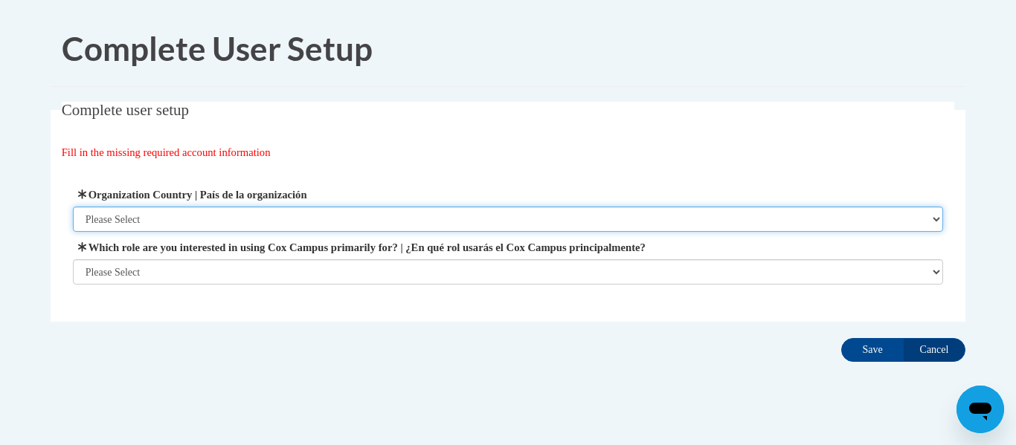
click at [246, 213] on select "Please Select United States | Estados Unidos Outside of the United States | Fue…" at bounding box center [508, 219] width 871 height 25
select select "ad49bcad-a171-4b2e-b99c-48b446064914"
click at [73, 207] on select "Please Select United States | Estados Unidos Outside of the United States | Fue…" at bounding box center [508, 219] width 871 height 25
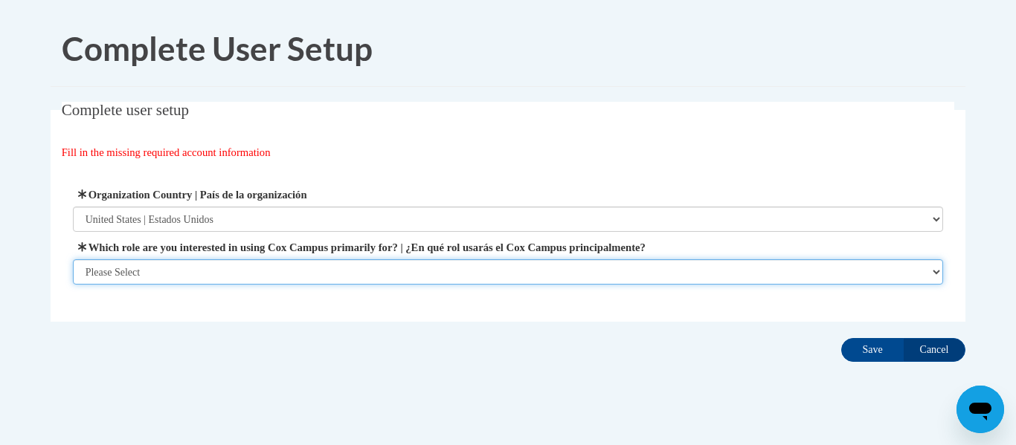
click at [206, 277] on select "Please Select College/University | Colegio/Universidad Community/Nonprofit Part…" at bounding box center [508, 271] width 871 height 25
select select "fbf2d438-af2f-41f8-98f1-81c410e29de3"
click at [73, 285] on select "Please Select College/University | Colegio/Universidad Community/Nonprofit Part…" at bounding box center [508, 271] width 871 height 25
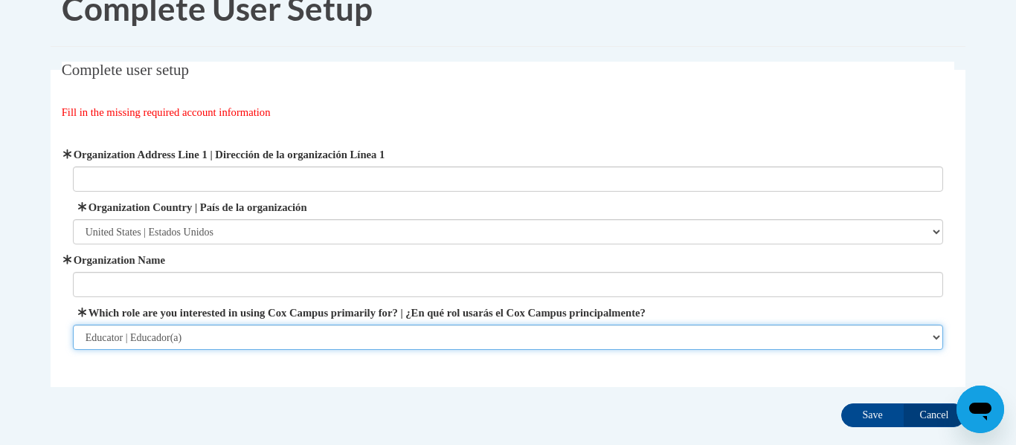
scroll to position [128, 0]
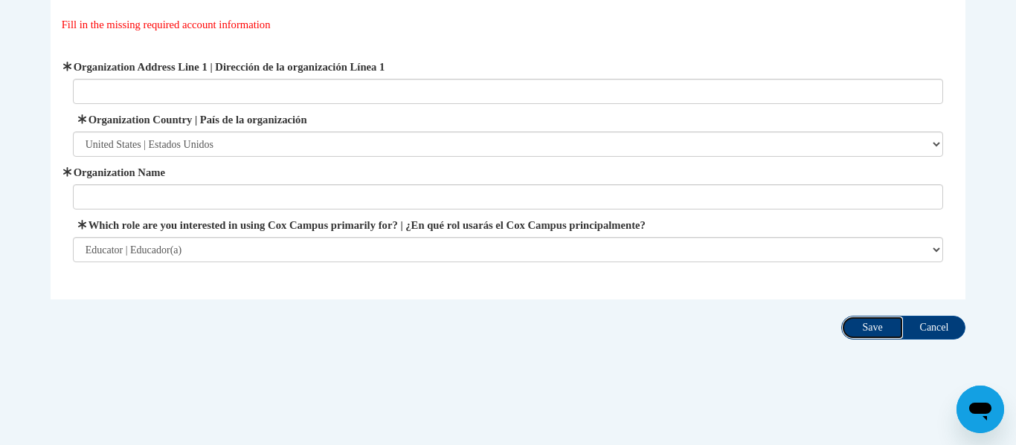
click at [876, 332] on input "Save" at bounding box center [872, 328] width 62 height 24
click at [483, 122] on label "Organization Country | País de la organización" at bounding box center [508, 120] width 871 height 16
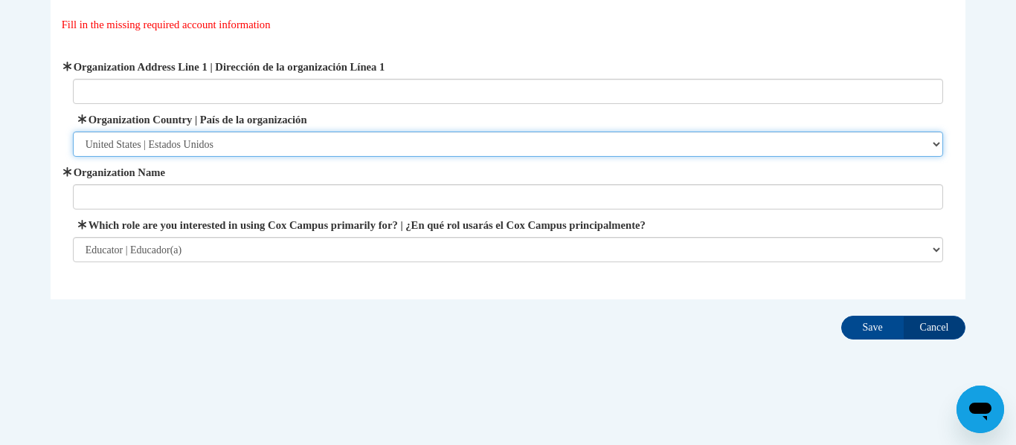
click at [483, 132] on select "Please Select United States | Estados Unidos Outside of the United States | Fue…" at bounding box center [508, 144] width 871 height 25
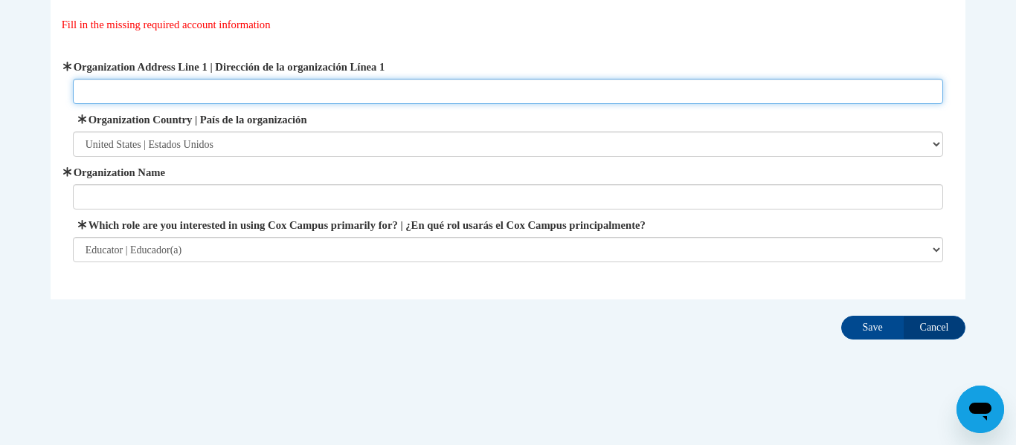
click at [291, 88] on input "Organization Address Line 1 | Dirección de la organización Línea 1" at bounding box center [508, 91] width 871 height 25
type input "U S 84 Bypass"
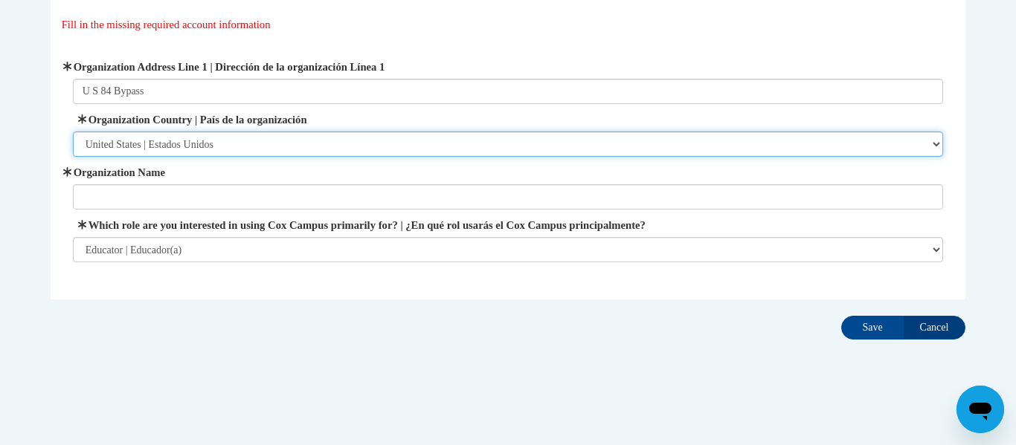
click at [239, 132] on select "Please Select United States | Estados Unidos Outside of the United States | Fue…" at bounding box center [508, 144] width 871 height 25
click at [242, 143] on select "Please Select United States | Estados Unidos Outside of the United States | Fue…" at bounding box center [508, 144] width 871 height 25
click at [73, 132] on select "Please Select United States | Estados Unidos Outside of the United States | Fue…" at bounding box center [508, 144] width 871 height 25
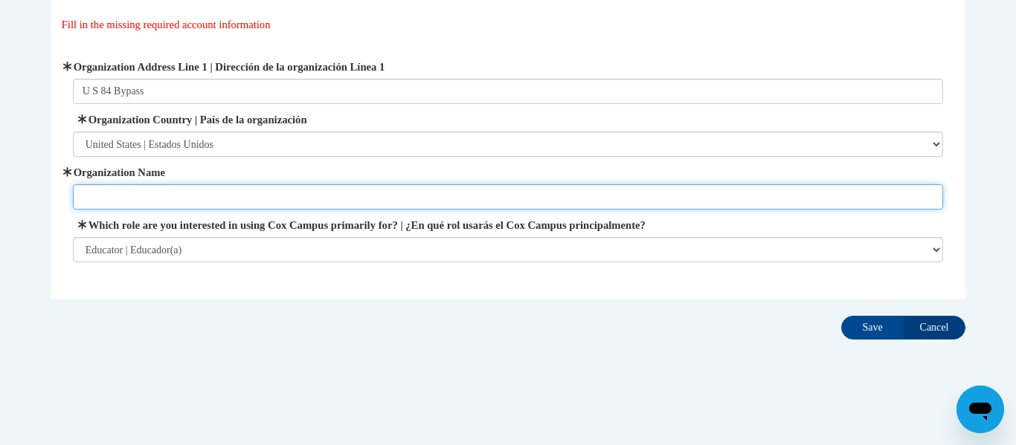
click at [220, 195] on input "Organization Name" at bounding box center [508, 196] width 871 height 25
type input "Hand In Hand Primary"
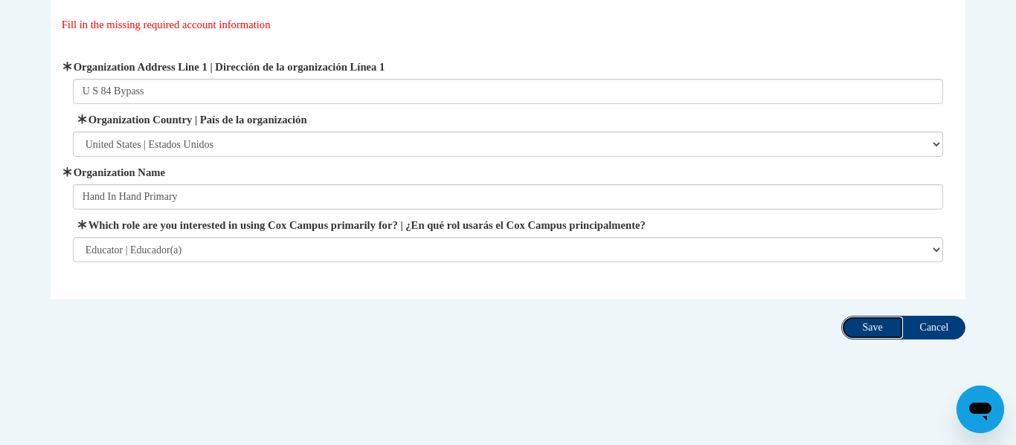
click at [868, 320] on input "Save" at bounding box center [872, 328] width 62 height 24
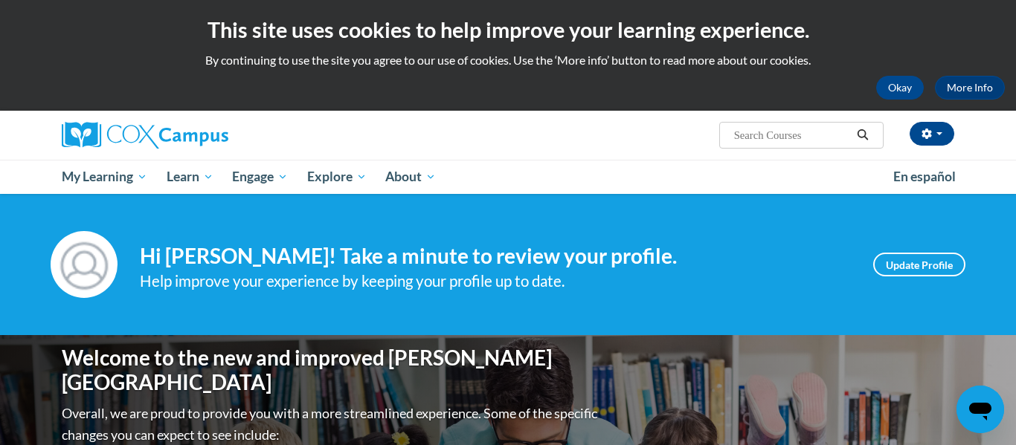
click at [787, 138] on input "Search..." at bounding box center [791, 135] width 119 height 18
click at [770, 141] on input "Search..." at bounding box center [791, 135] width 119 height 18
type input "reading flie"
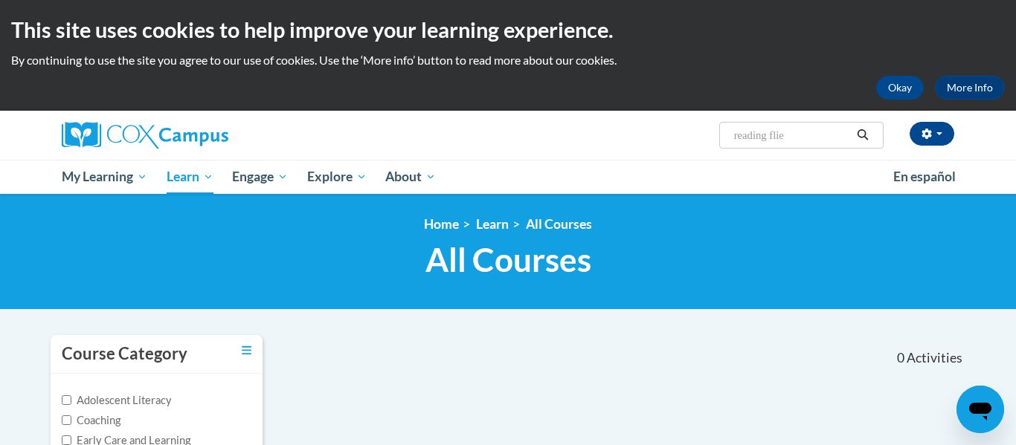
click at [807, 136] on input "reading flie" at bounding box center [791, 135] width 119 height 18
type input "reading flluency"
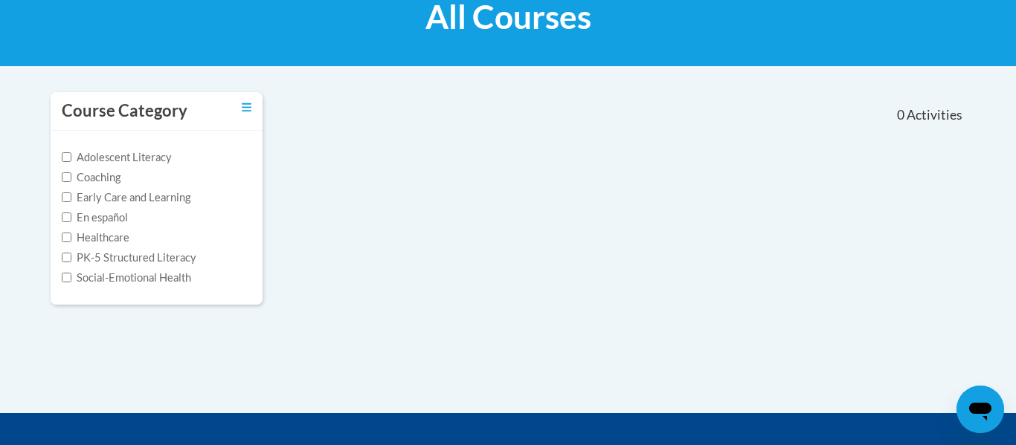
scroll to position [230, 0]
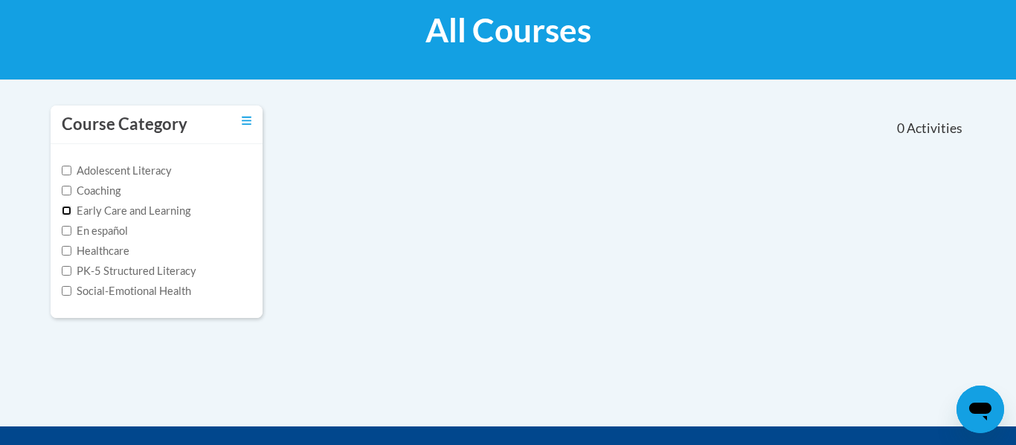
click at [65, 212] on input "Early Care and Learning" at bounding box center [67, 211] width 10 height 10
checkbox input "true"
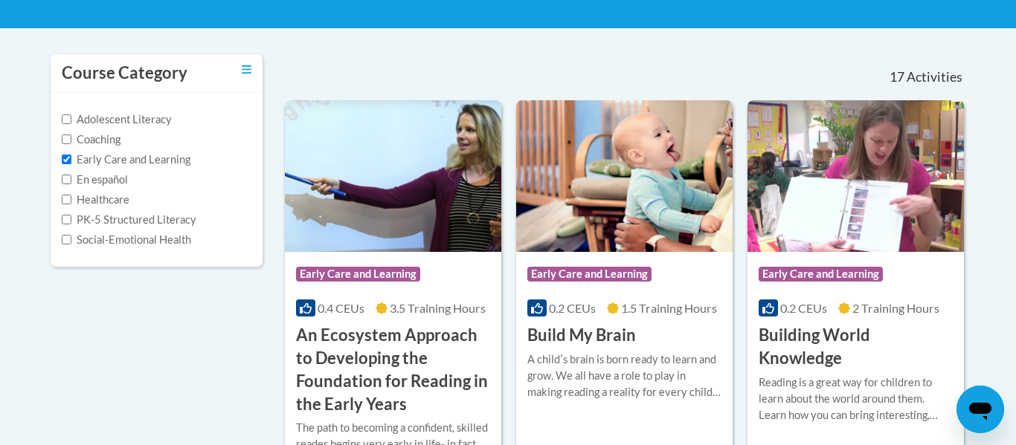
scroll to position [279, 0]
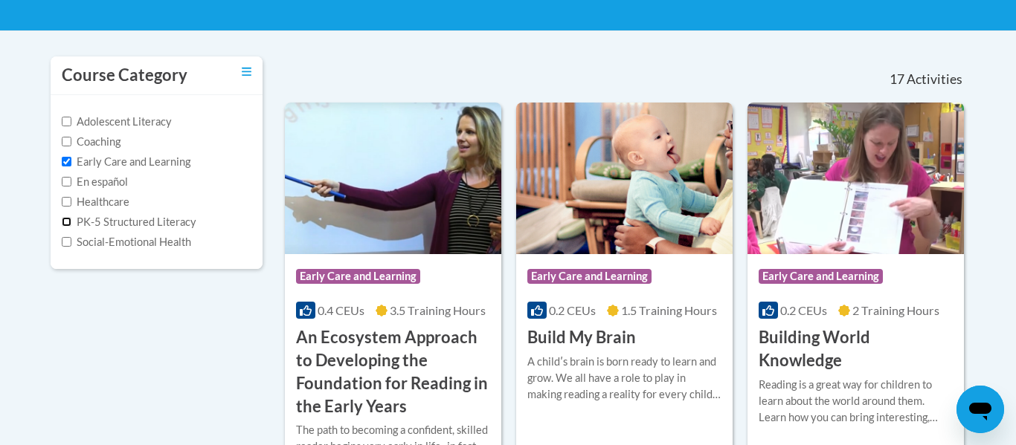
click at [68, 224] on input "PK-5 Structured Literacy" at bounding box center [67, 222] width 10 height 10
checkbox input "true"
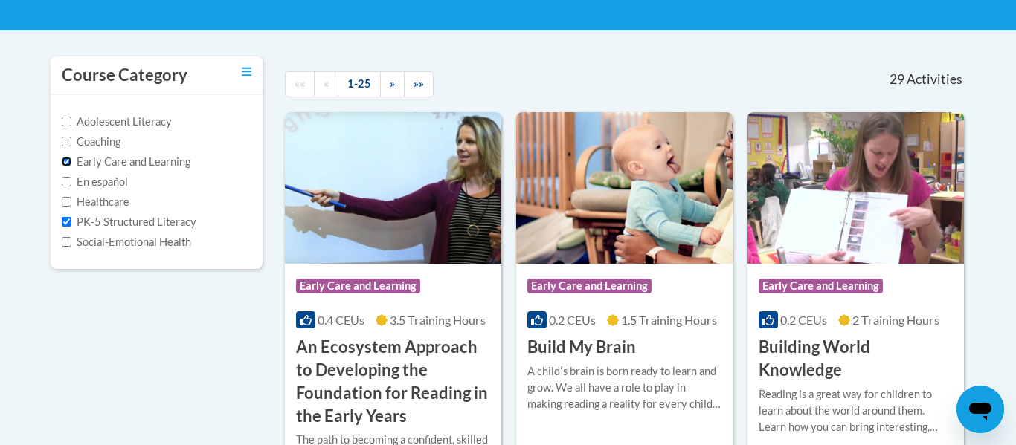
click at [69, 161] on input "Early Care and Learning" at bounding box center [67, 162] width 10 height 10
checkbox input "false"
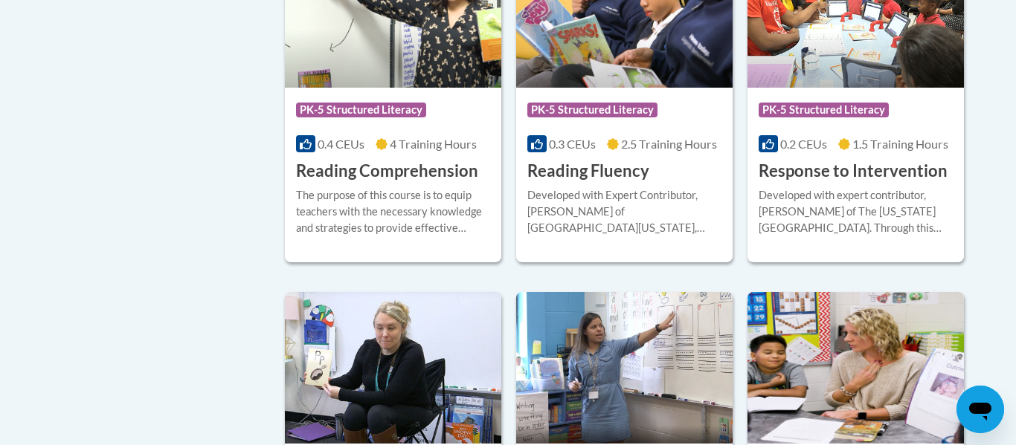
scroll to position [1215, 0]
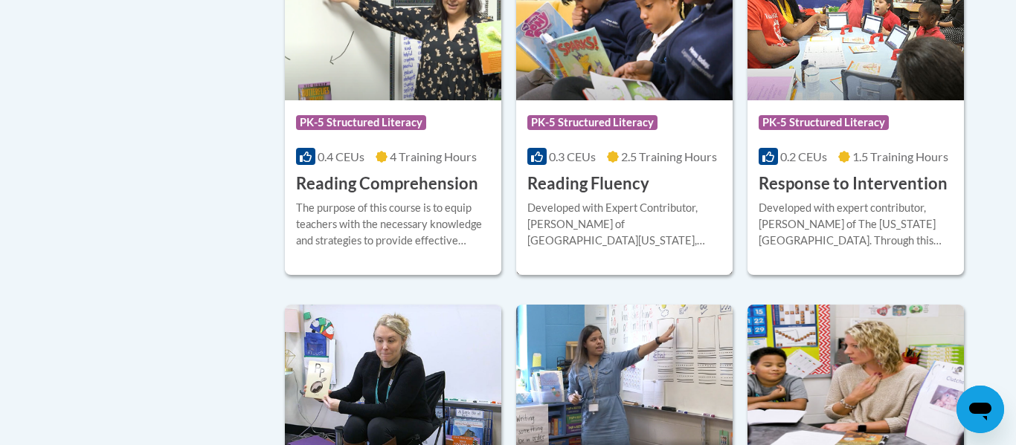
click at [607, 49] on img at bounding box center [624, 25] width 216 height 152
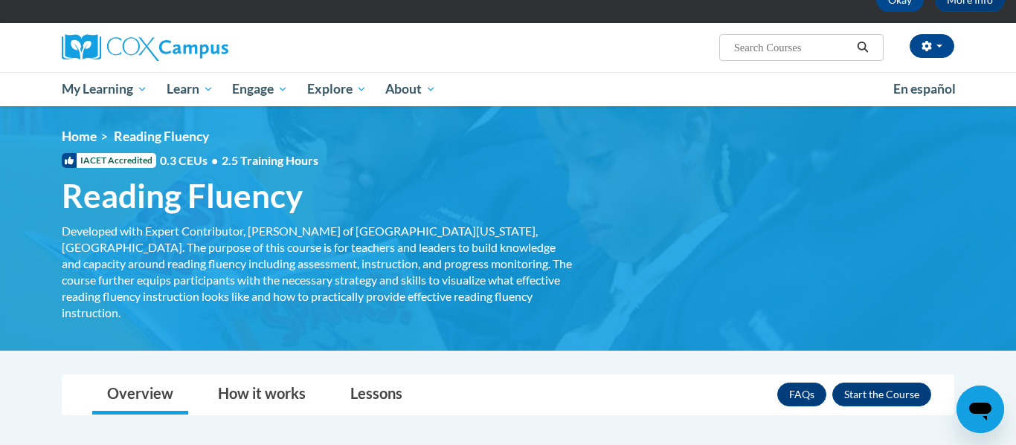
scroll to position [97, 0]
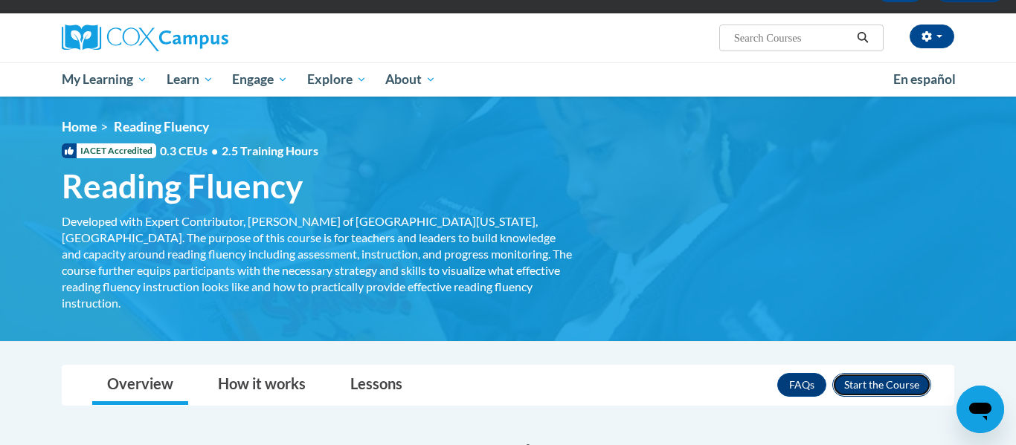
click at [871, 373] on button "Enroll" at bounding box center [881, 385] width 99 height 24
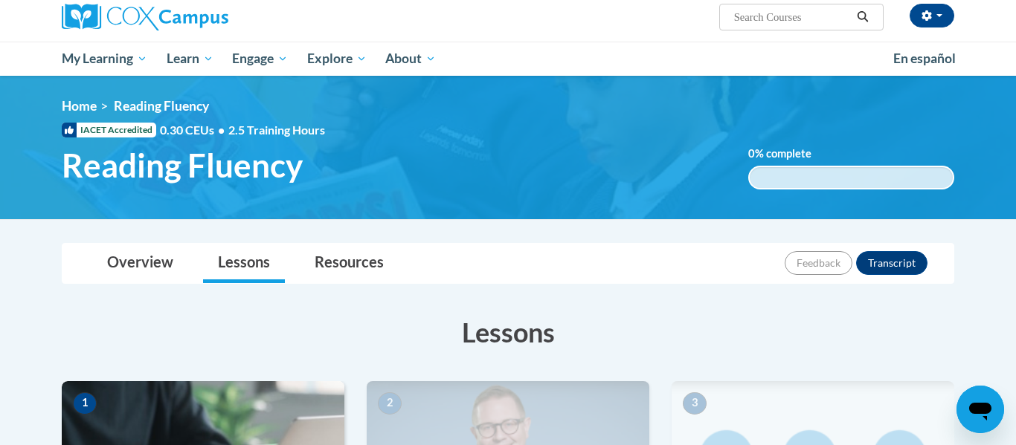
scroll to position [117, 0]
